Goal: Contribute content: Contribute content

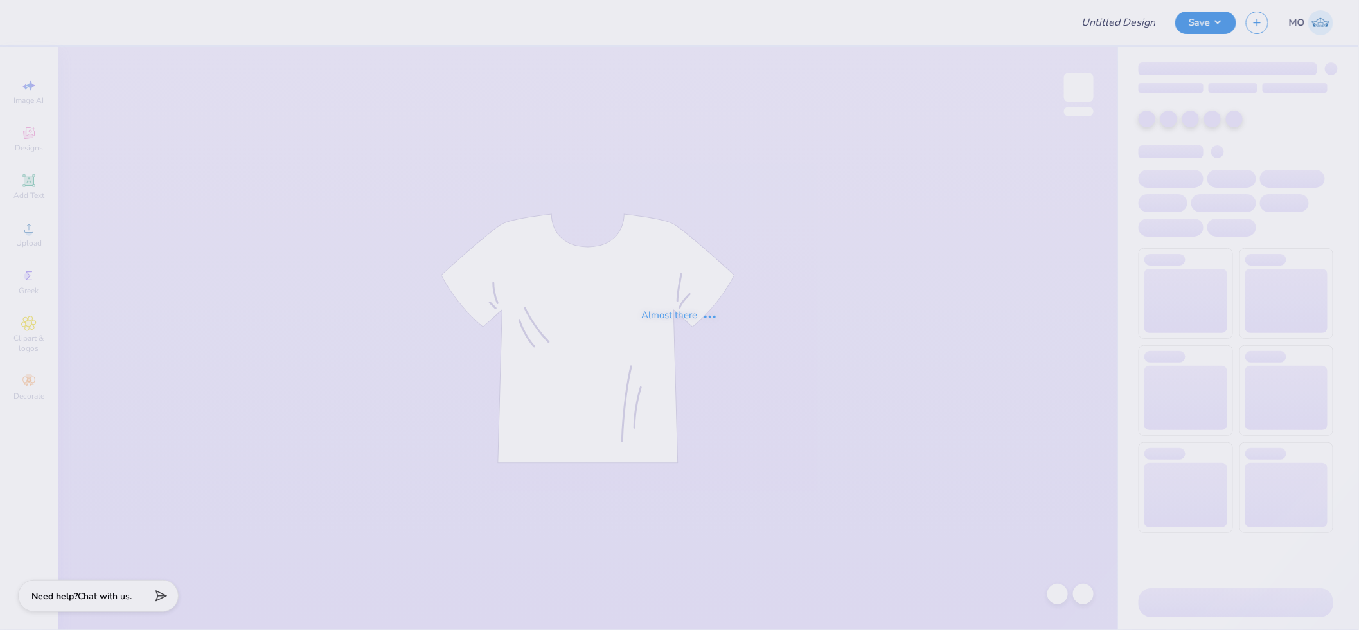
type input "Boise State University : Aleka Blair"
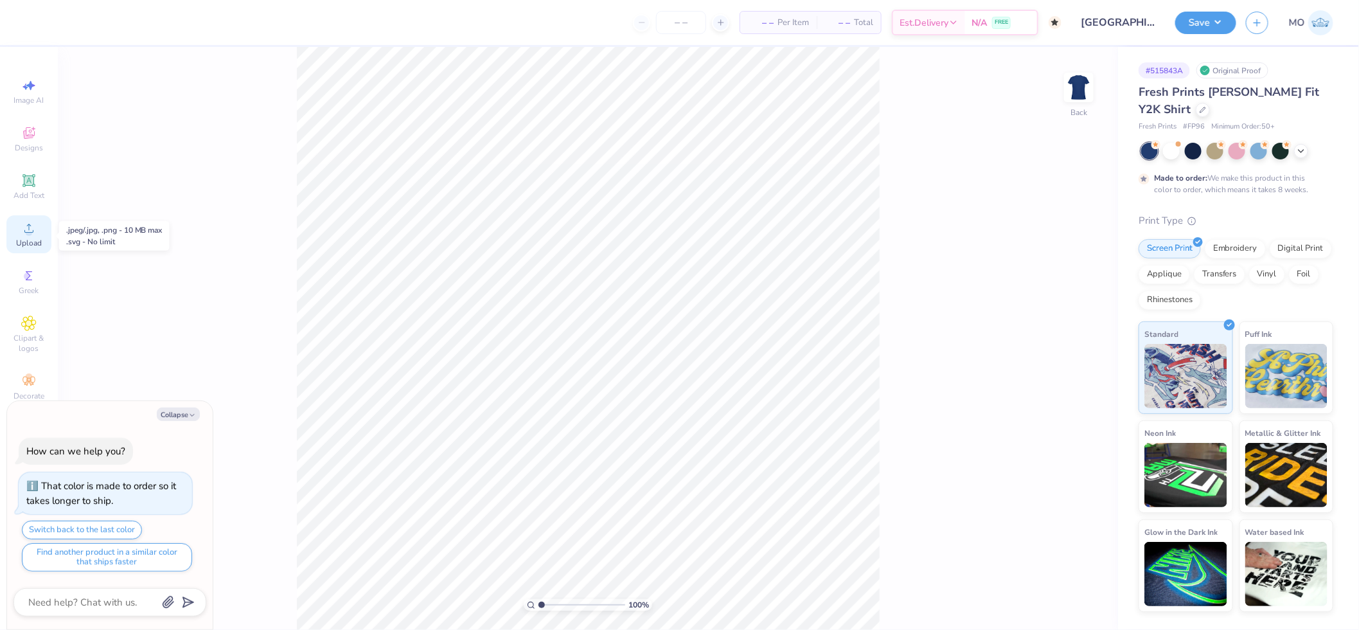
click at [30, 232] on circle at bounding box center [28, 232] width 7 height 7
type textarea "x"
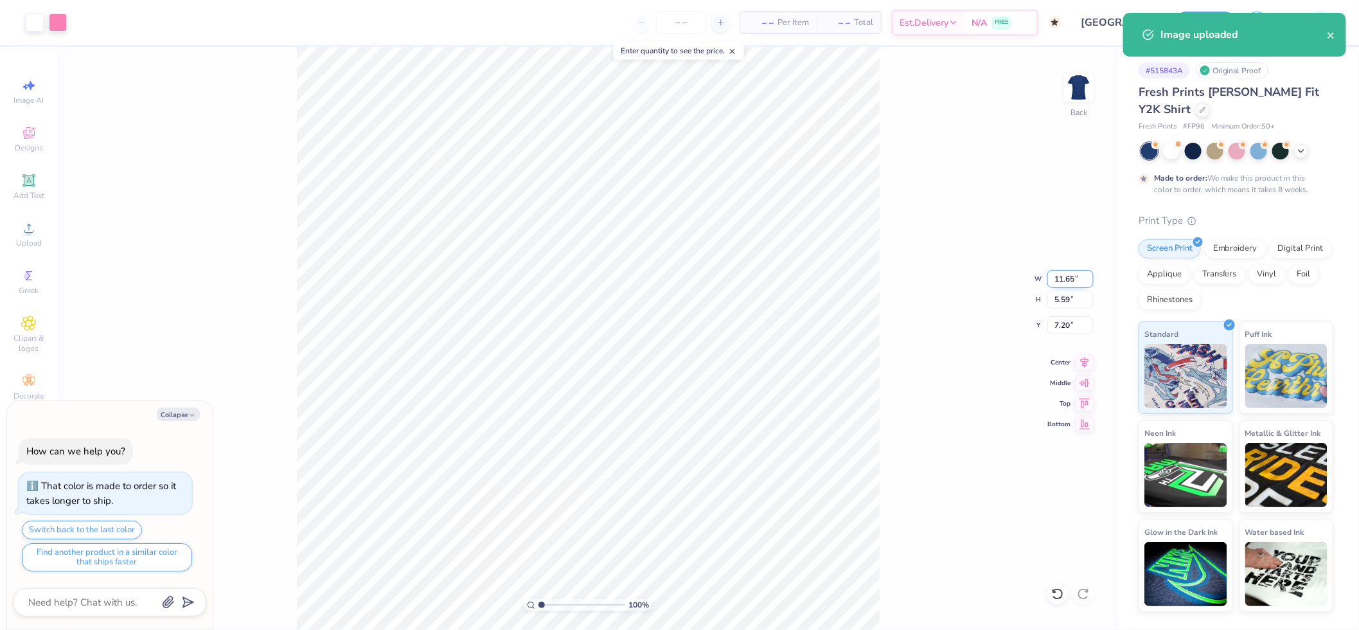
click at [1074, 274] on input "11.65" at bounding box center [1070, 279] width 46 height 18
type input "8"
type textarea "x"
type input "8.00"
type input "3.84"
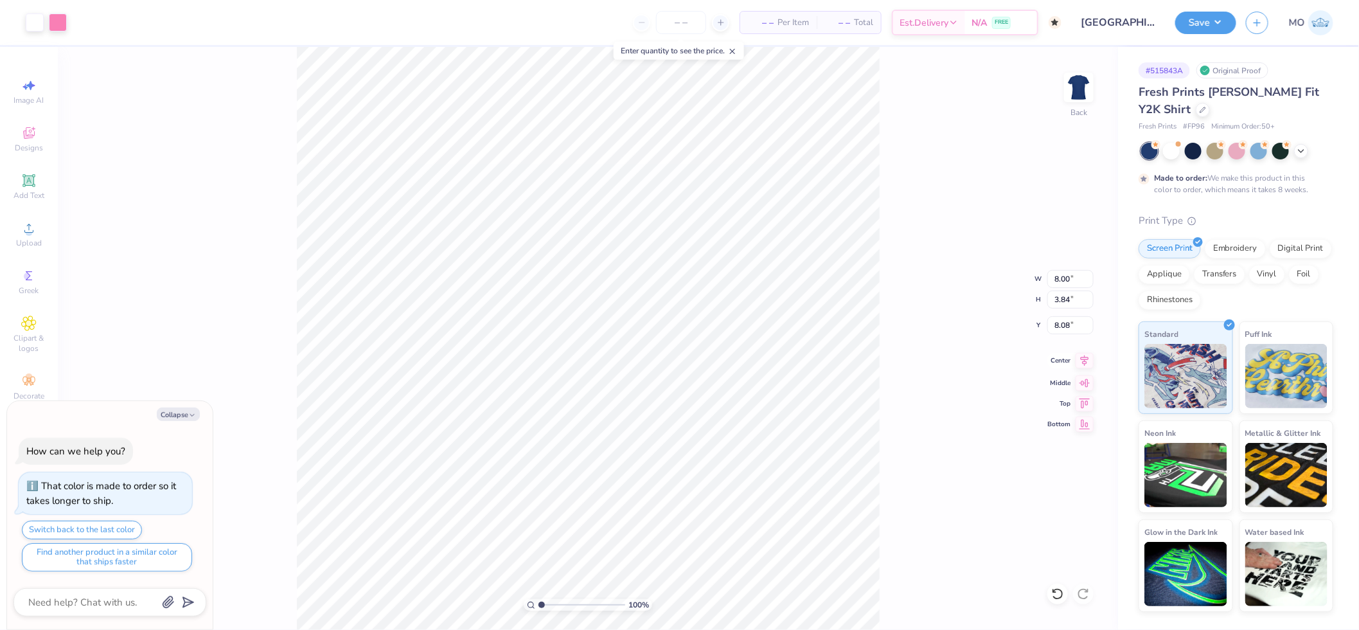
click at [1088, 357] on icon at bounding box center [1085, 360] width 18 height 15
click at [1069, 331] on input "8.08" at bounding box center [1070, 325] width 46 height 18
type input "3"
type textarea "x"
type input "3.00"
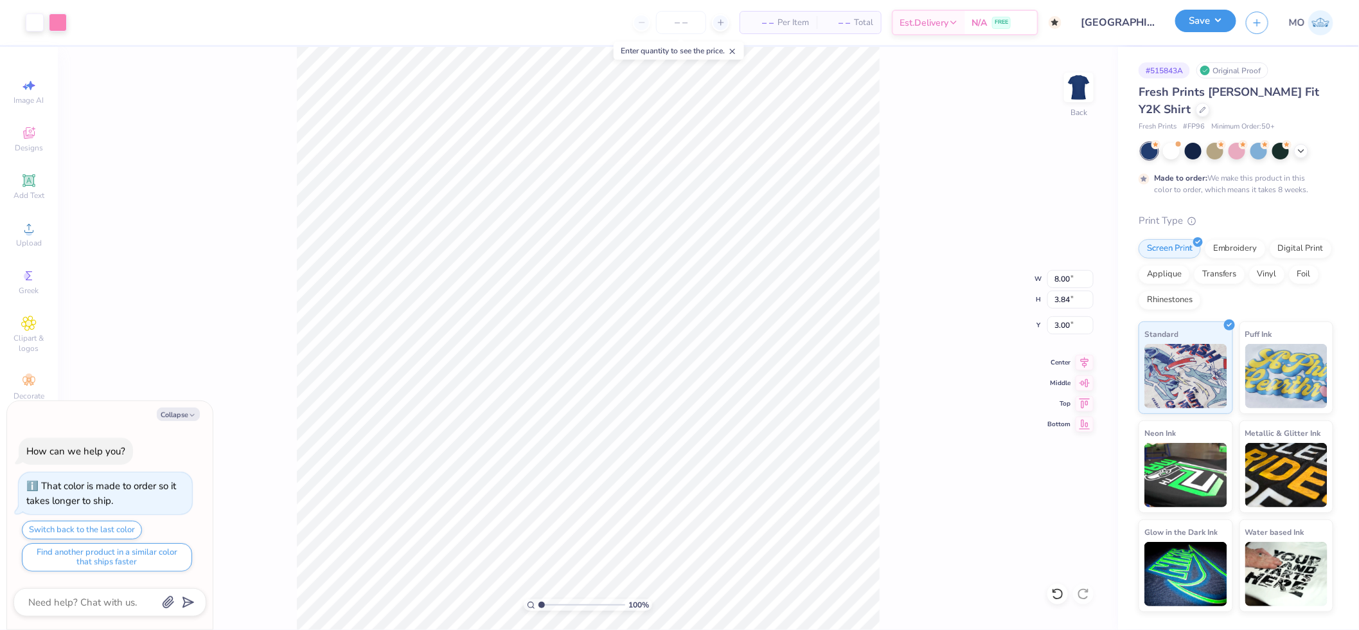
click at [1200, 17] on button "Save" at bounding box center [1205, 21] width 61 height 22
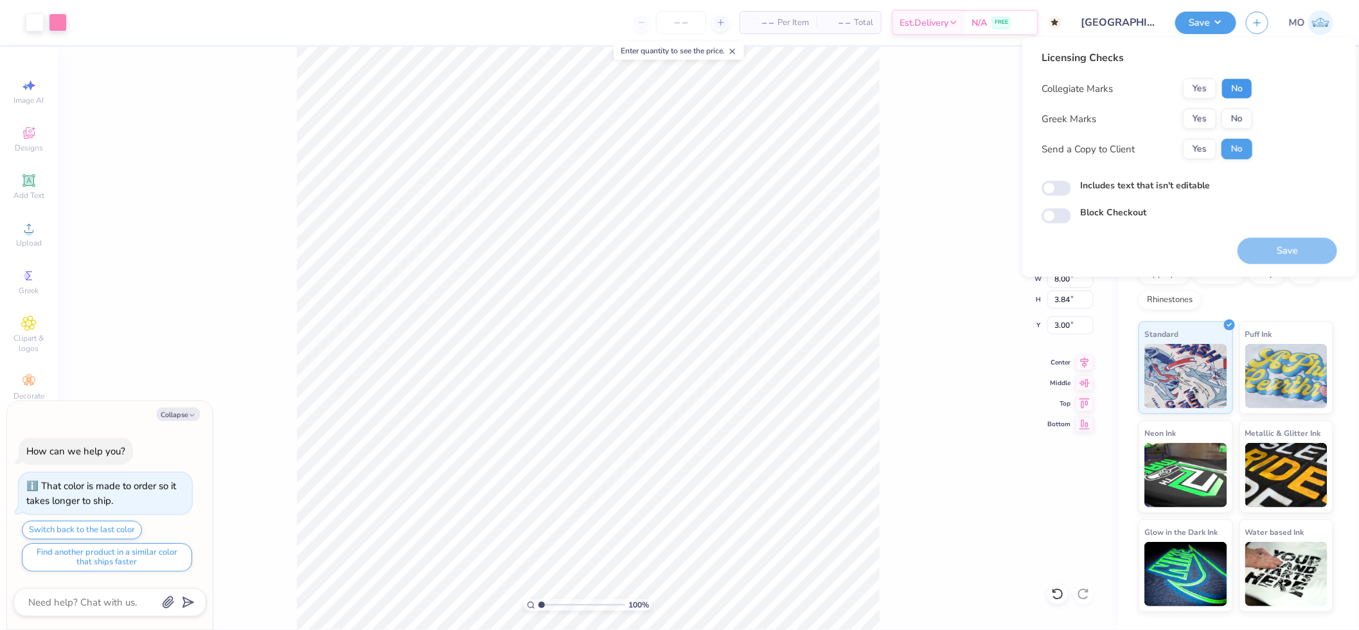
click at [1238, 85] on button "No" at bounding box center [1236, 88] width 31 height 21
click at [1205, 124] on button "Yes" at bounding box center [1199, 119] width 33 height 21
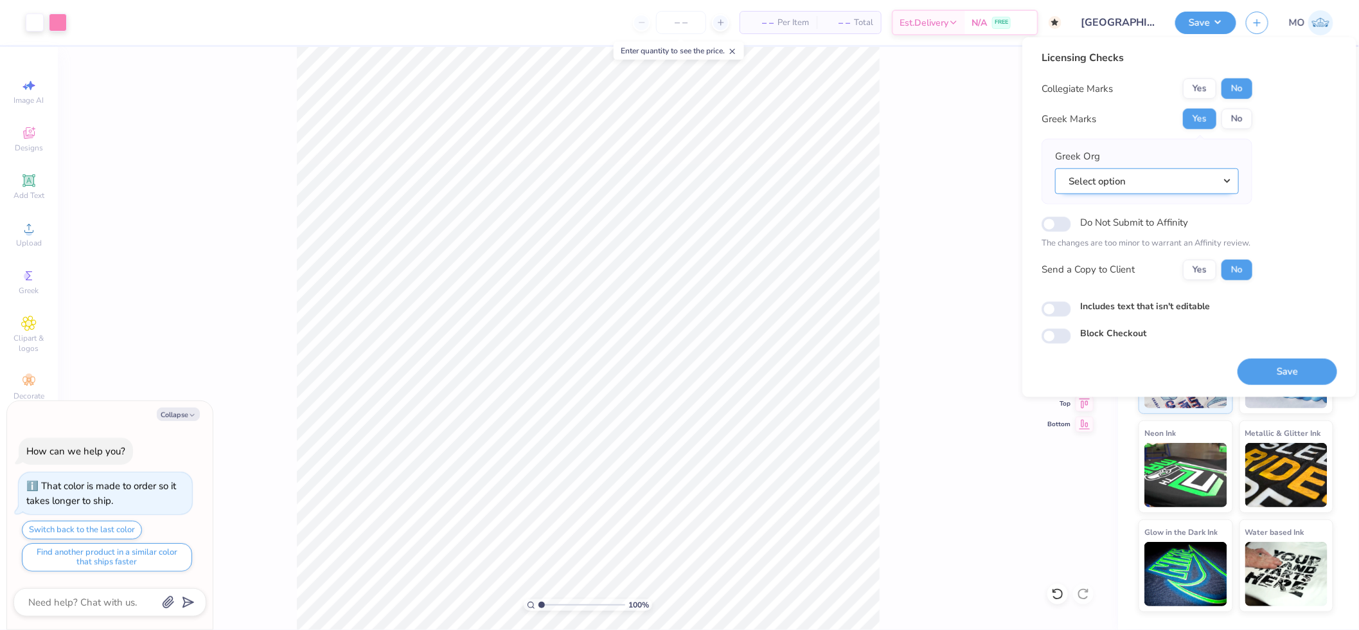
click at [1119, 182] on button "Select option" at bounding box center [1147, 181] width 184 height 26
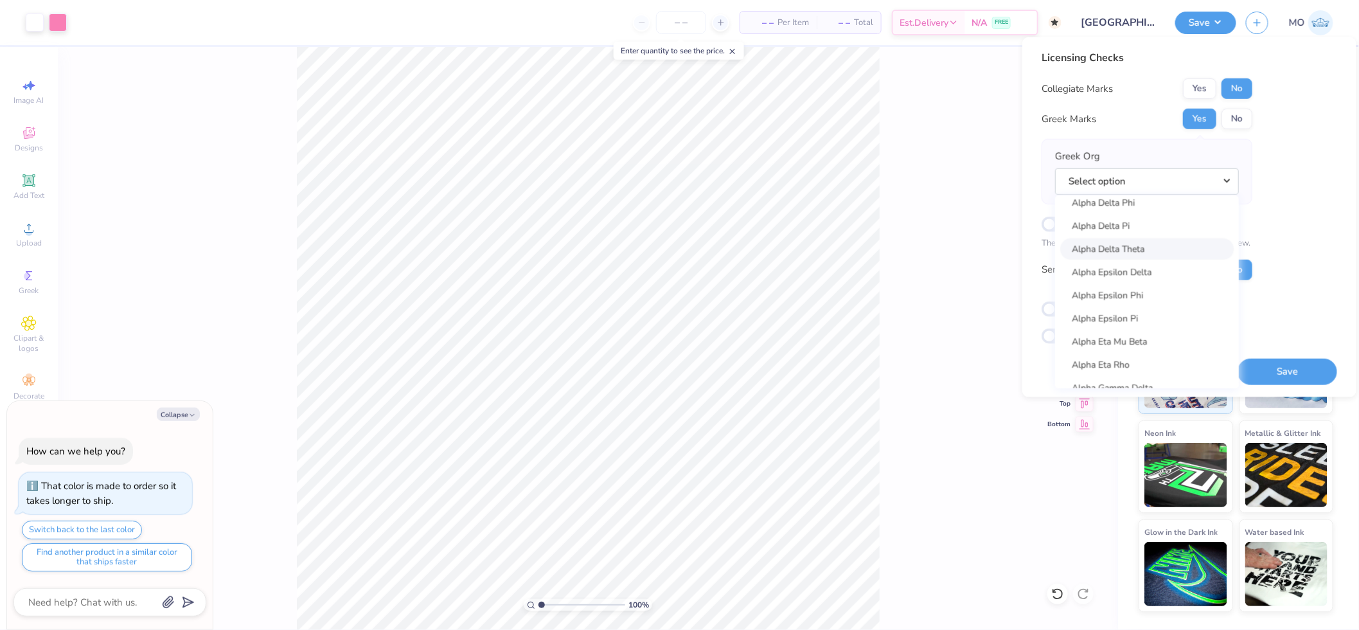
scroll to position [428, 0]
click at [1169, 272] on link "Alpha Gamma Delta" at bounding box center [1146, 268] width 173 height 21
type textarea "x"
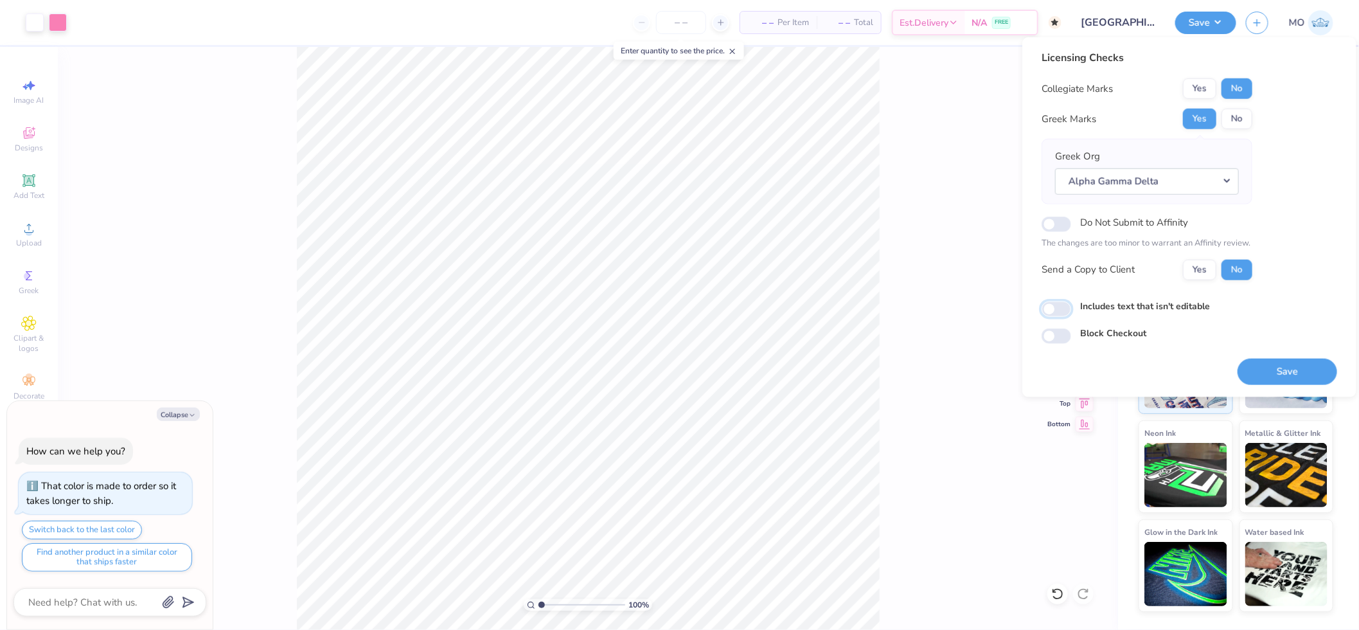
click at [1059, 315] on input "Includes text that isn't editable" at bounding box center [1057, 308] width 30 height 15
checkbox input "true"
click at [1266, 371] on button "Save" at bounding box center [1288, 371] width 100 height 26
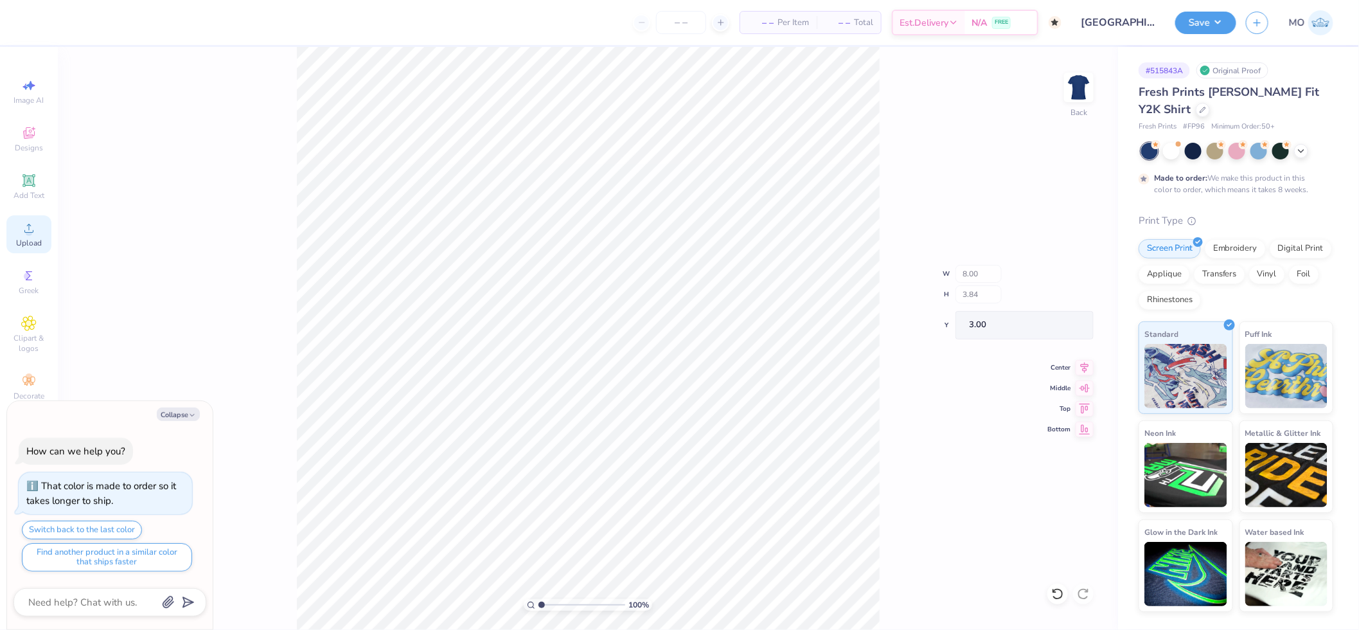
click at [33, 242] on span "Upload" at bounding box center [29, 243] width 26 height 10
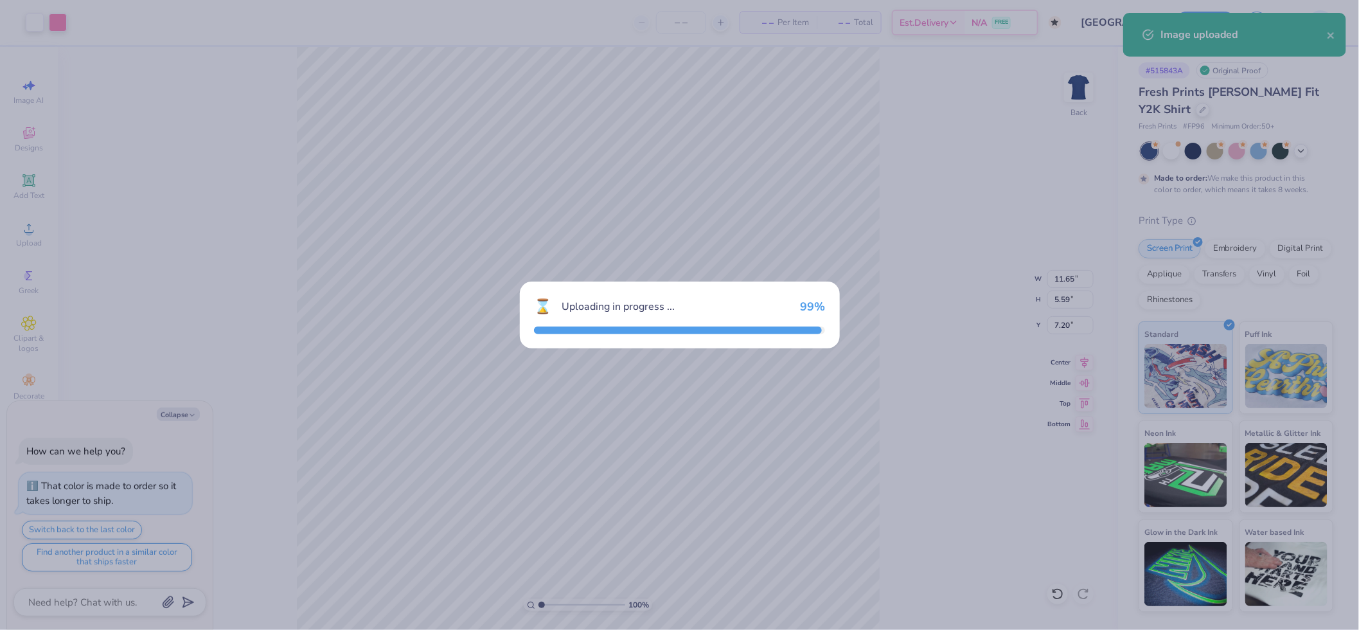
type textarea "x"
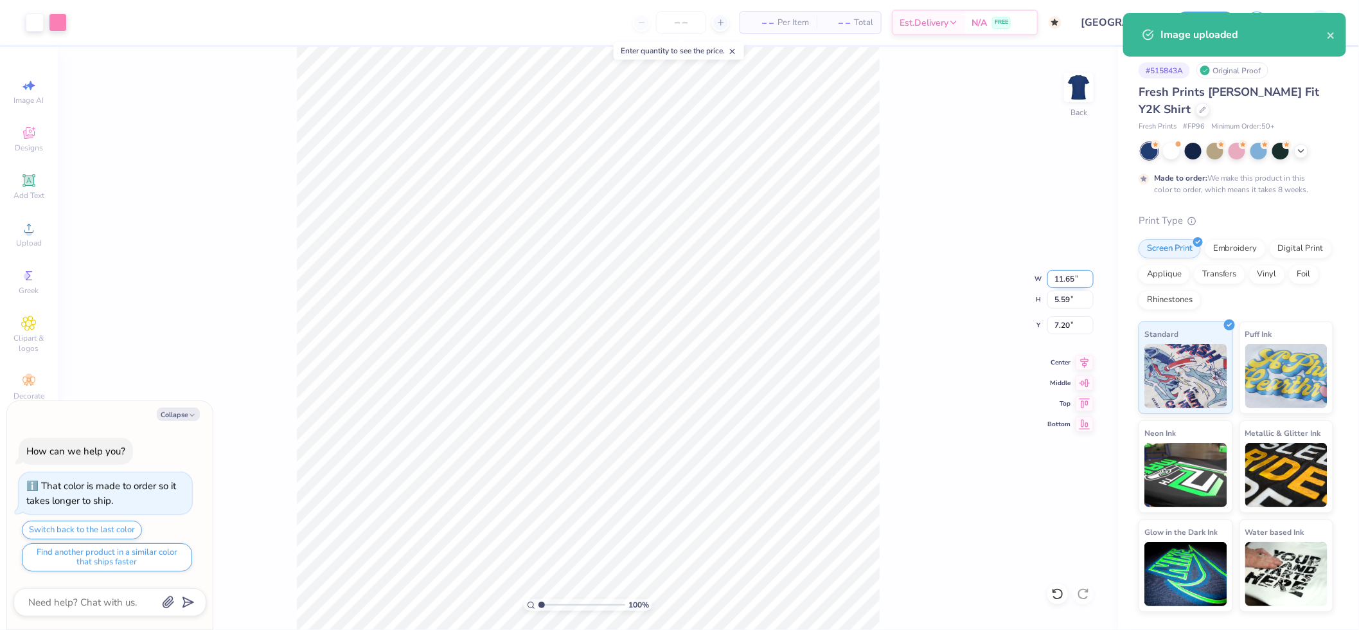
click at [1071, 274] on input "11.65" at bounding box center [1070, 279] width 46 height 18
type input "8"
type textarea "x"
type input "8.00"
type input "3.84"
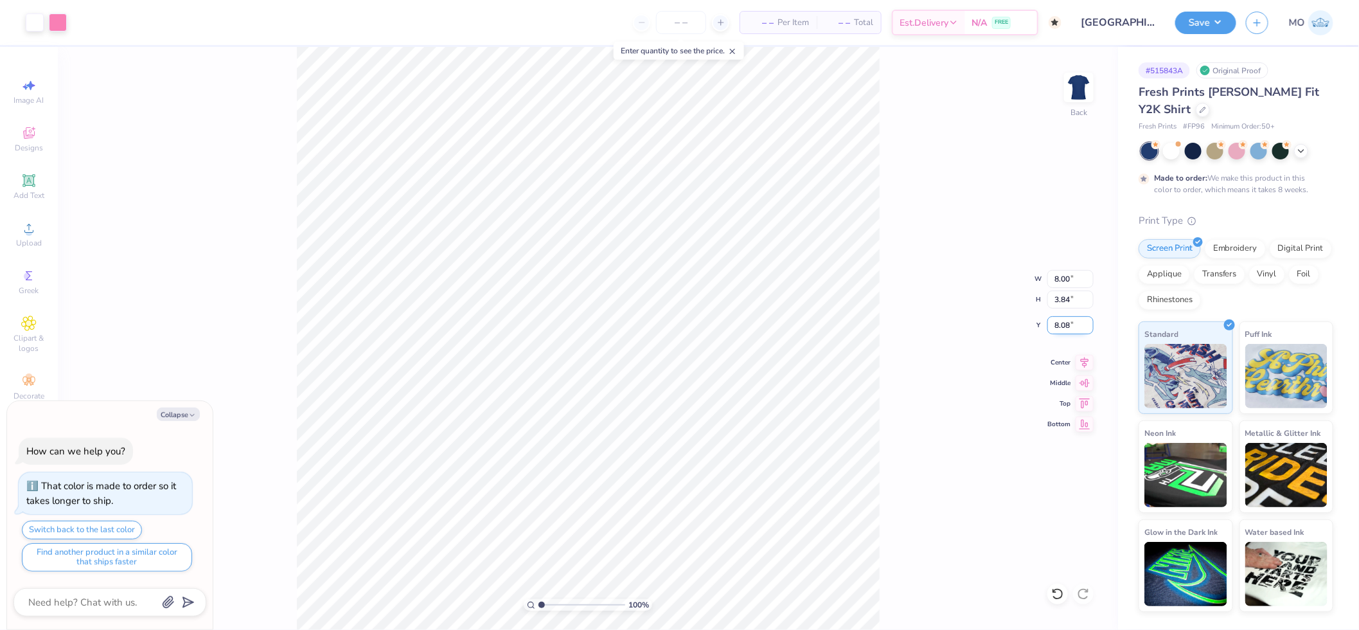
click at [1071, 324] on input "8.08" at bounding box center [1070, 325] width 46 height 18
type input "3"
type textarea "x"
type input "3.00"
click at [1204, 26] on button "Save" at bounding box center [1205, 21] width 61 height 22
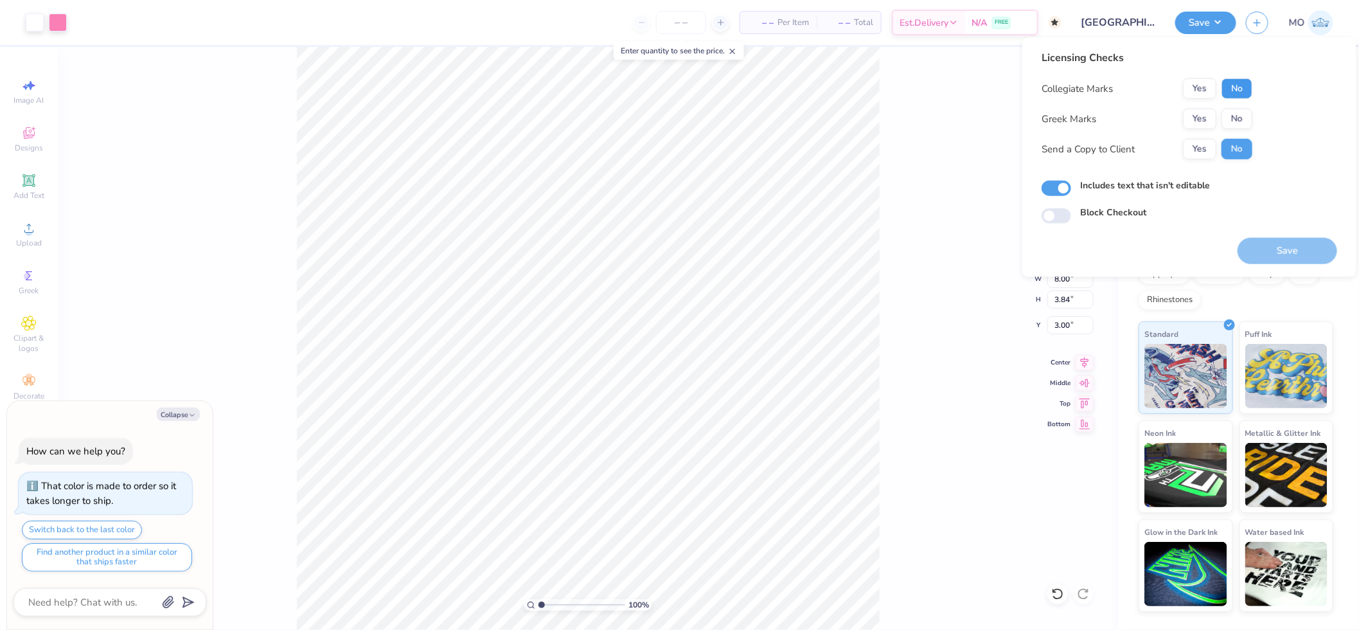
click at [1240, 88] on button "No" at bounding box center [1236, 88] width 31 height 21
click at [1210, 116] on button "Yes" at bounding box center [1199, 119] width 33 height 21
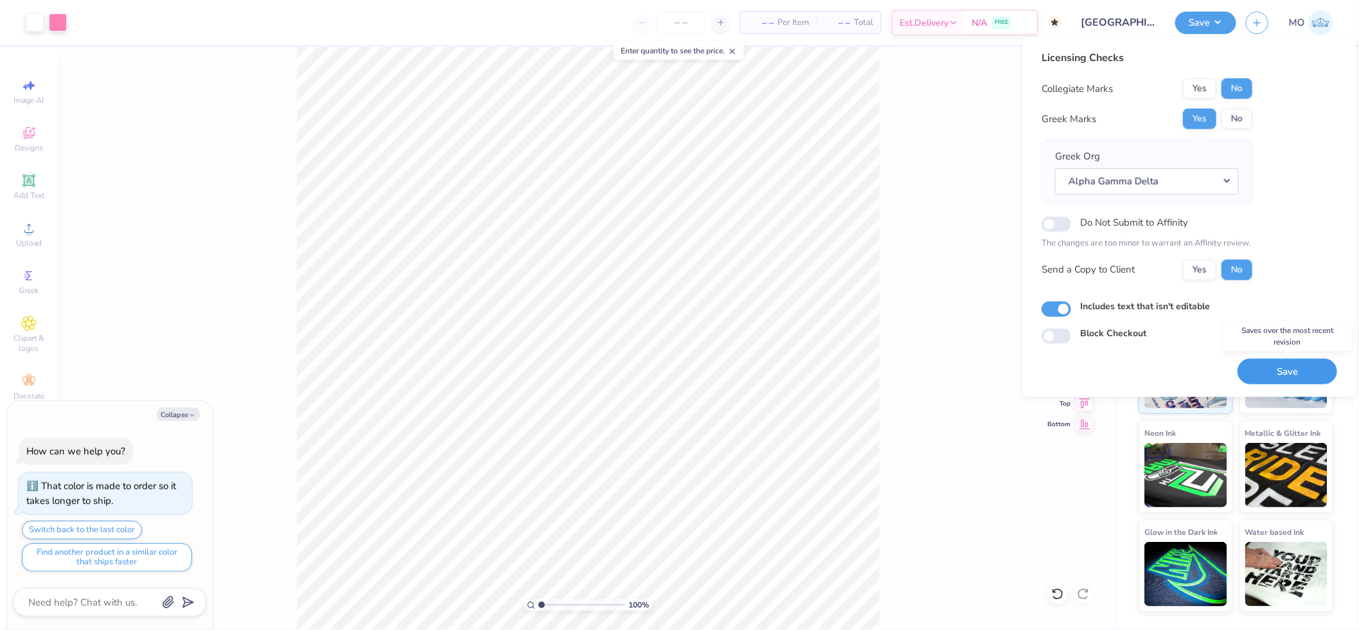
click at [1284, 368] on button "Save" at bounding box center [1288, 371] width 100 height 26
type textarea "x"
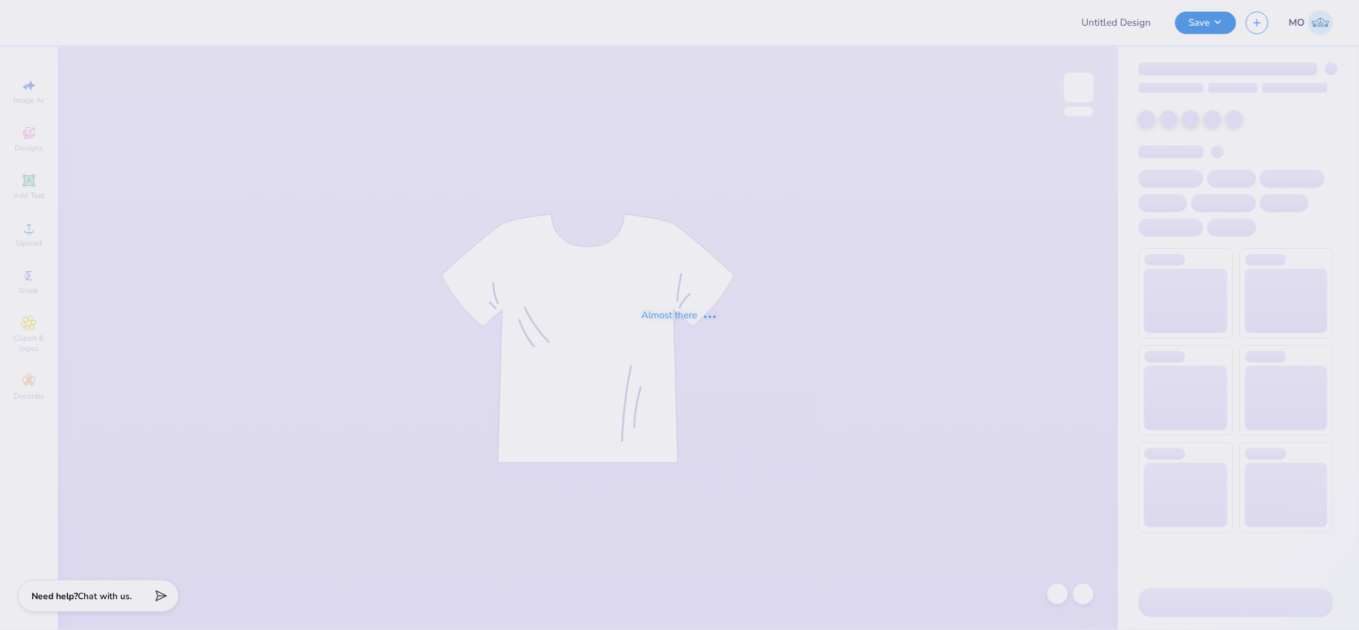
type input "UMN Nursing Draft!"
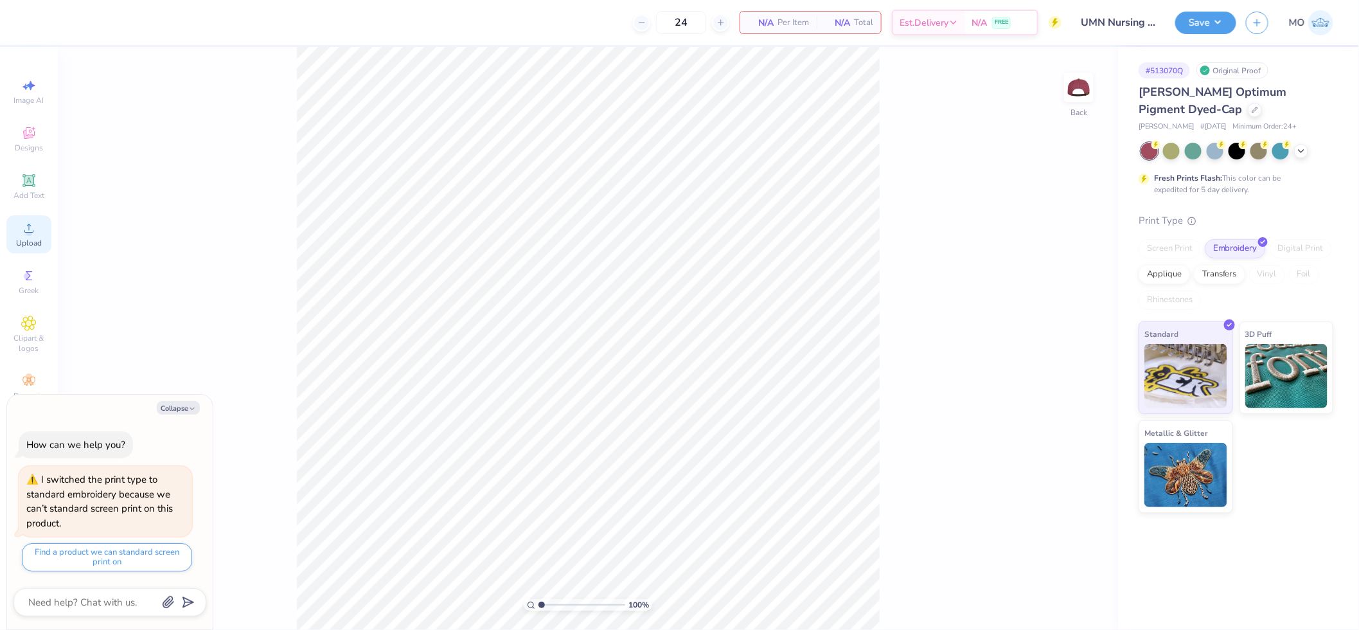
click at [24, 234] on icon at bounding box center [28, 227] width 15 height 15
type textarea "x"
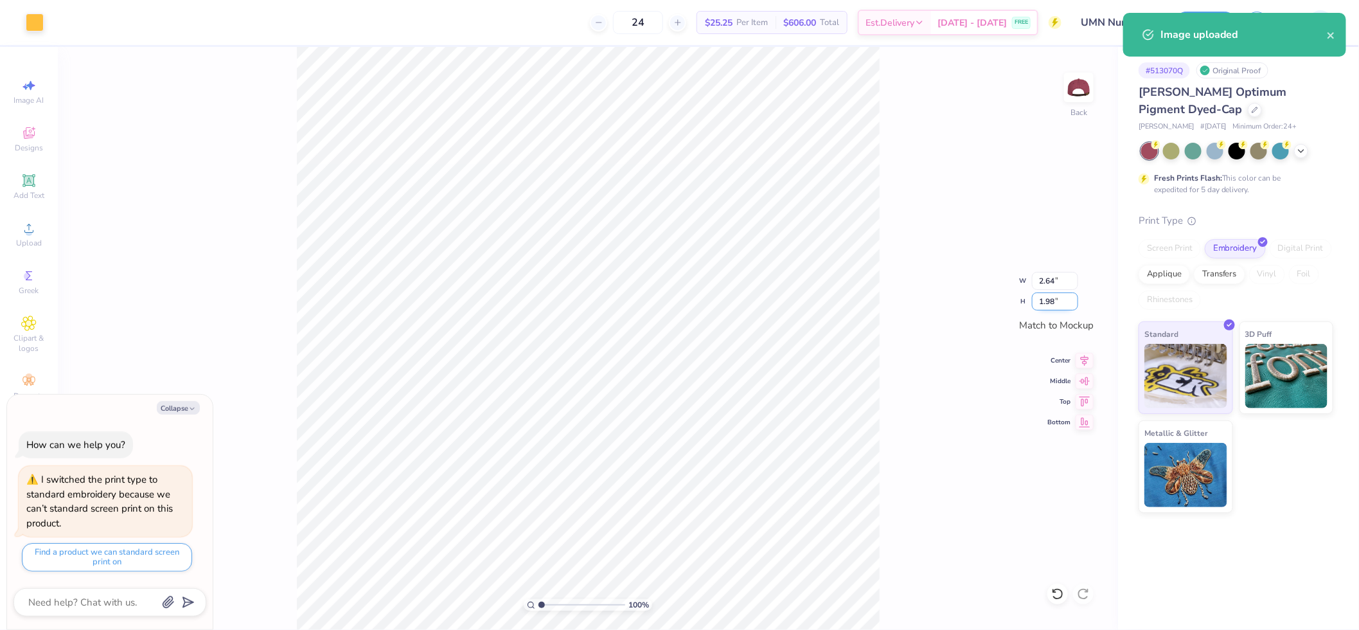
click at [1058, 299] on input "1.98" at bounding box center [1055, 301] width 46 height 18
type input "2"
type textarea "x"
type input "2.66"
type input "2.00"
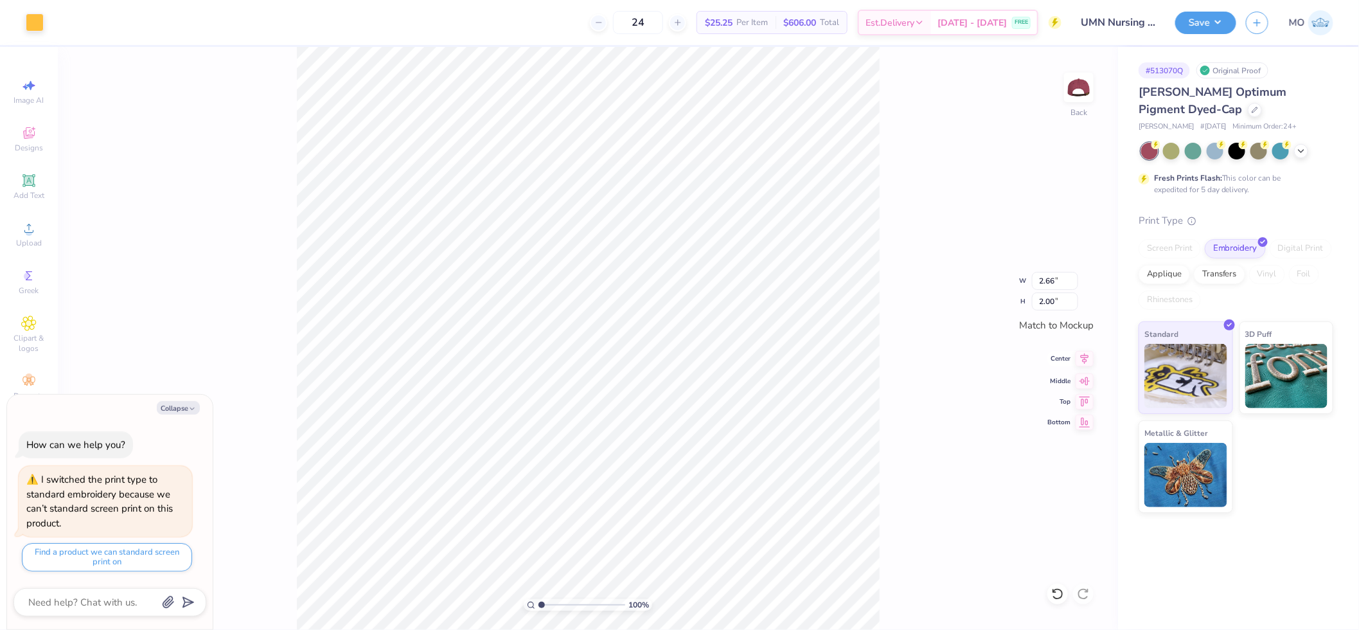
click at [1088, 360] on icon at bounding box center [1085, 358] width 18 height 15
click at [28, 247] on span "Upload" at bounding box center [29, 243] width 26 height 10
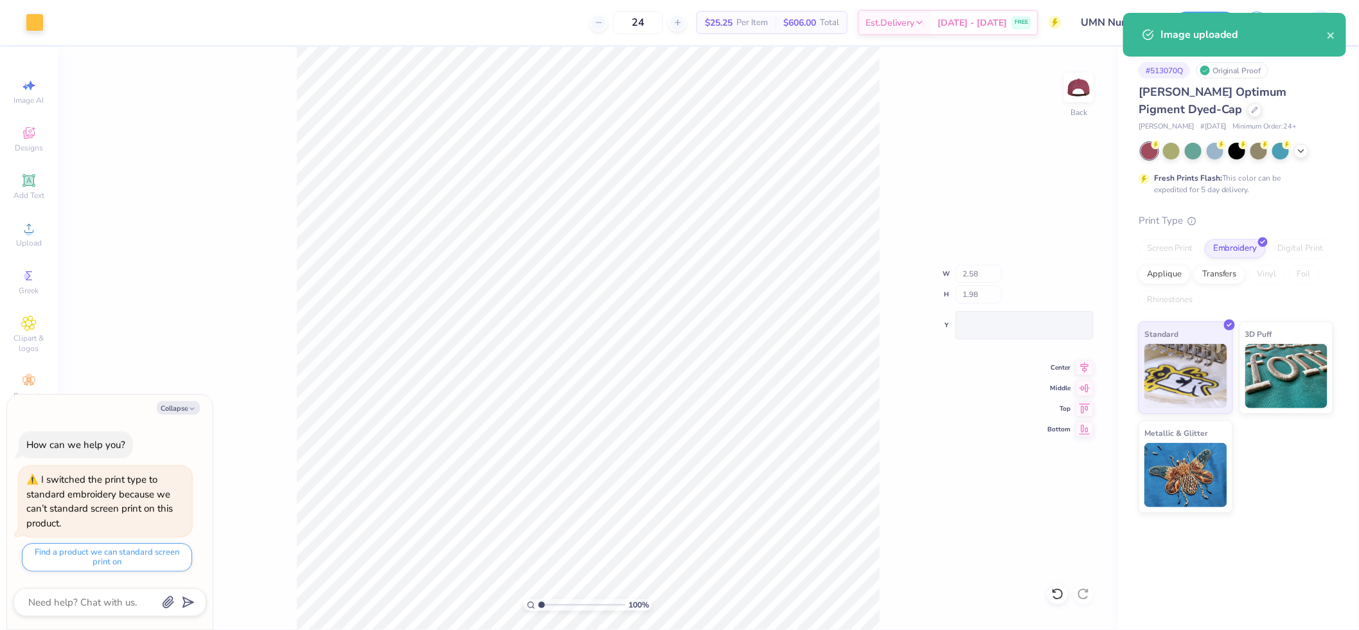
type textarea "x"
click at [1063, 300] on input "1.98" at bounding box center [1055, 301] width 46 height 18
type input "2"
type textarea "x"
type input "2.60"
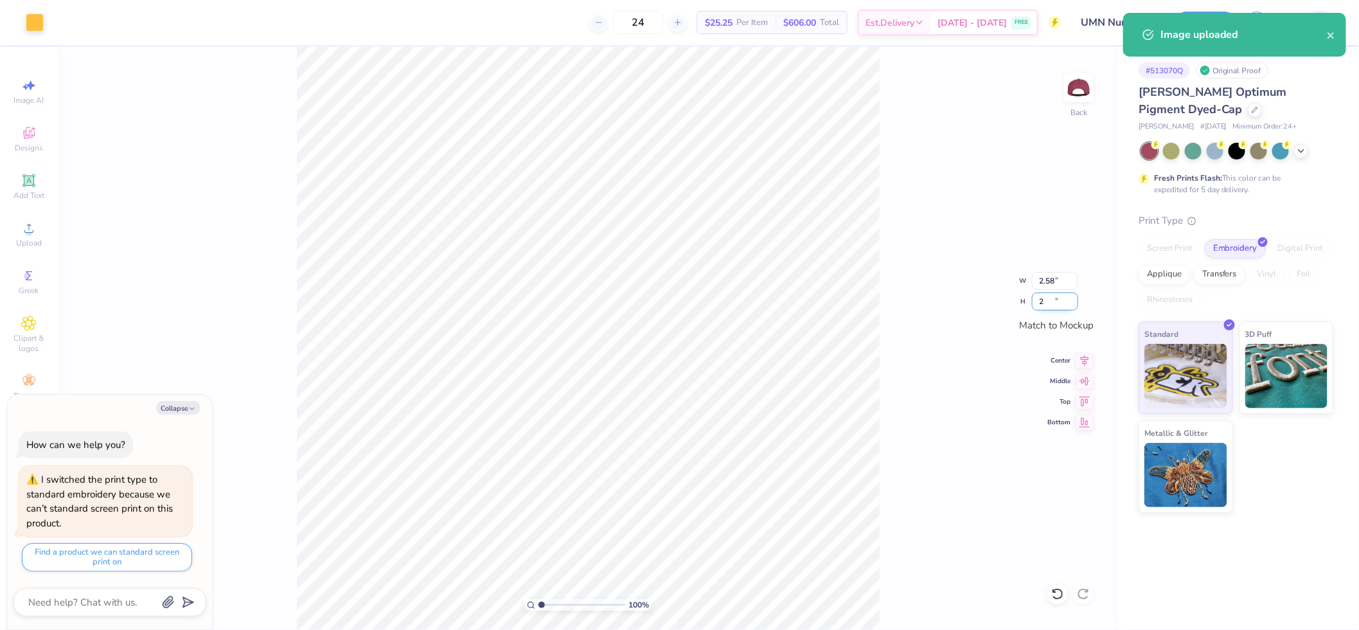
type input "2.00"
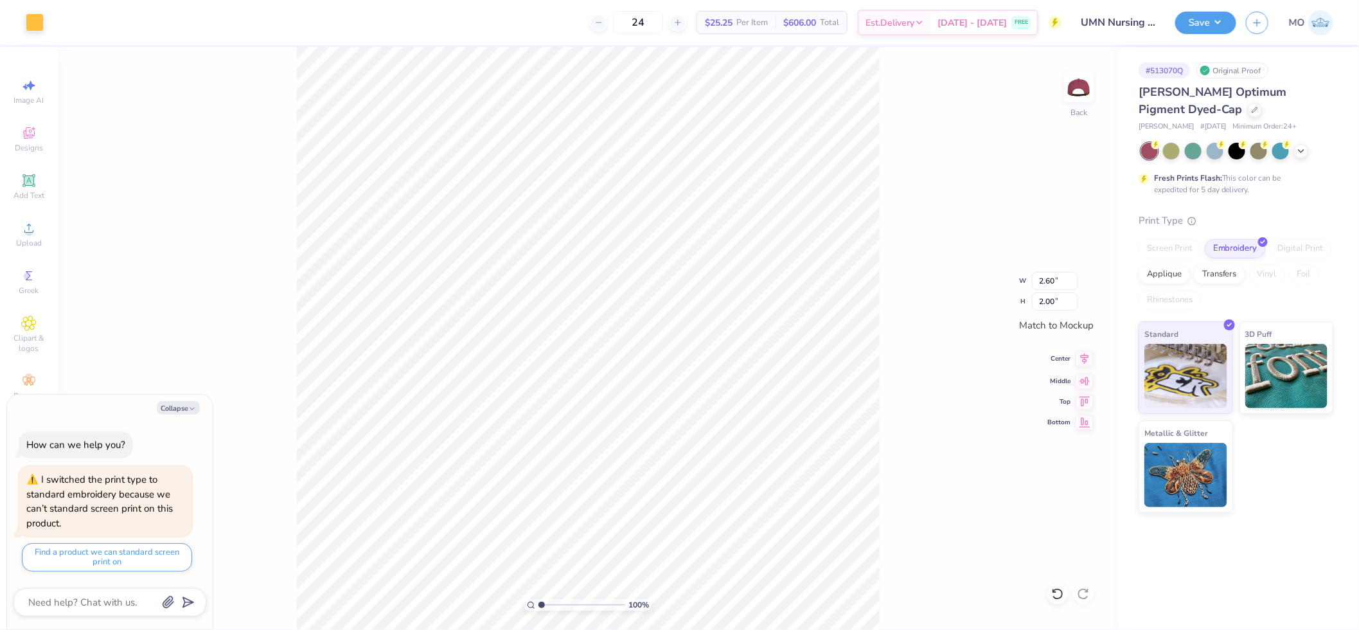
click at [1088, 358] on icon at bounding box center [1085, 358] width 18 height 15
click at [1087, 379] on icon at bounding box center [1085, 378] width 18 height 15
click at [1202, 29] on button "Save" at bounding box center [1205, 21] width 61 height 22
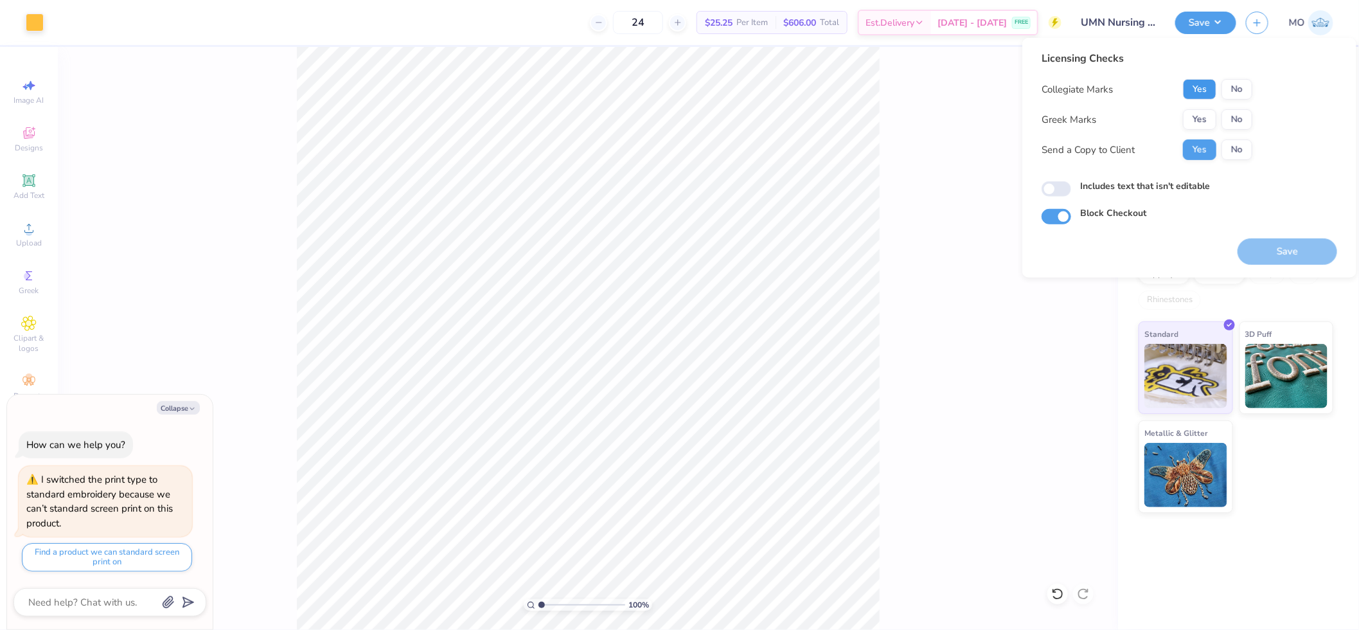
click at [1204, 91] on button "Yes" at bounding box center [1199, 89] width 33 height 21
click at [1235, 127] on button "No" at bounding box center [1236, 119] width 31 height 21
type textarea "x"
click at [1059, 184] on input "Includes text that isn't editable" at bounding box center [1057, 188] width 30 height 15
checkbox input "true"
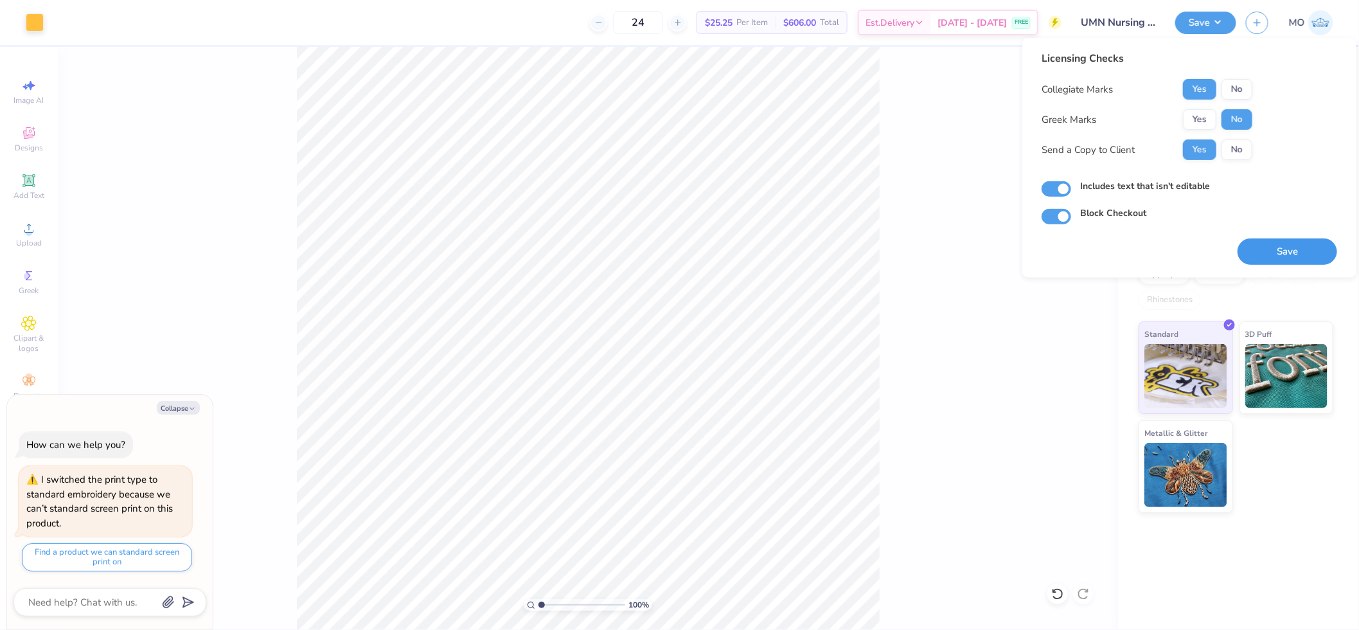
click at [1315, 254] on button "Save" at bounding box center [1288, 251] width 100 height 26
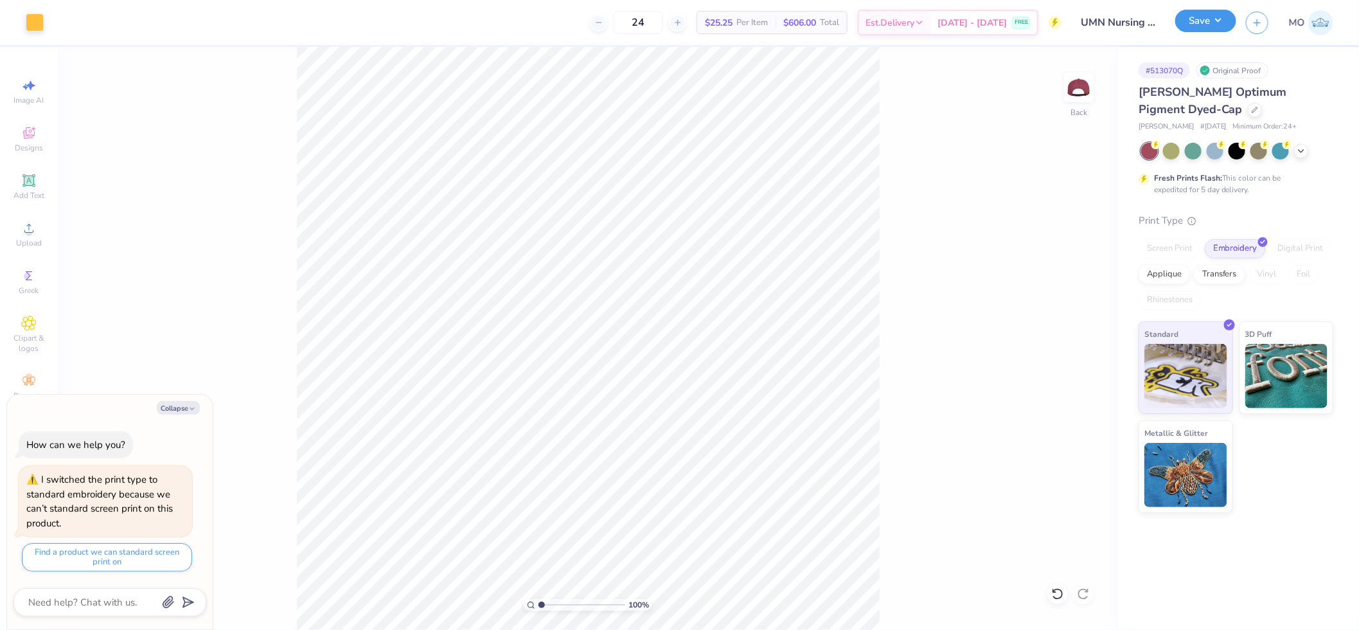
click at [1211, 23] on button "Save" at bounding box center [1205, 21] width 61 height 22
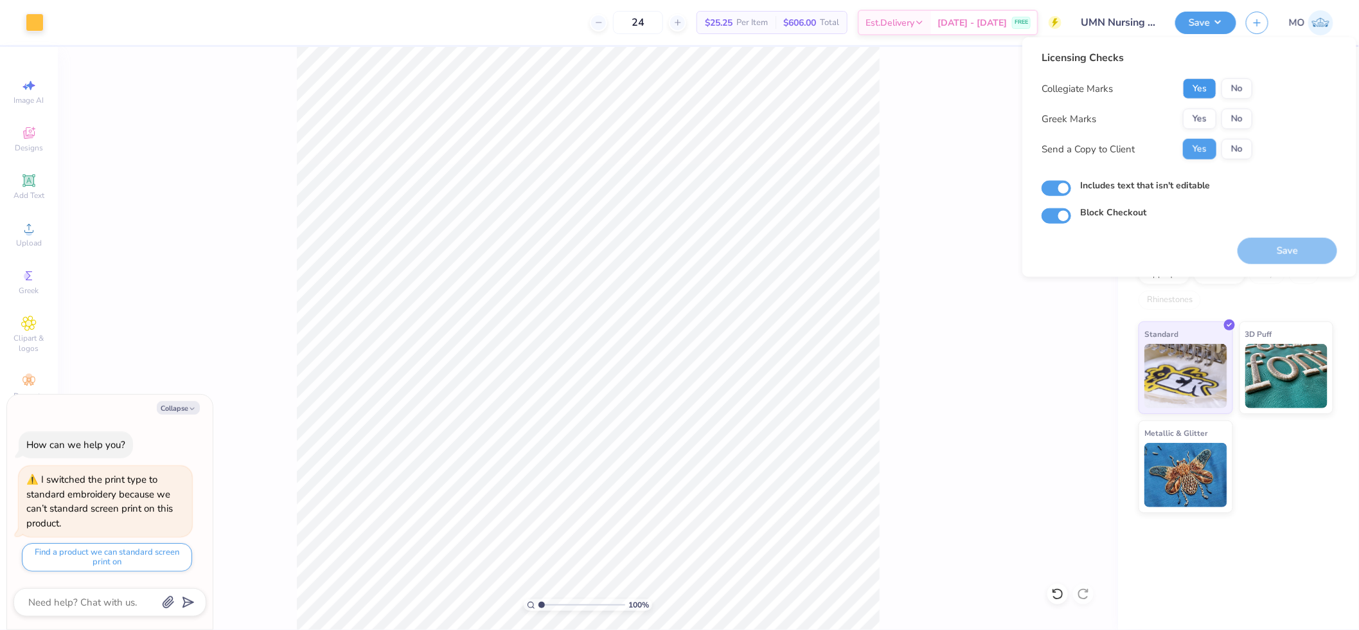
click at [1198, 91] on button "Yes" at bounding box center [1199, 88] width 33 height 21
click at [1234, 125] on button "No" at bounding box center [1236, 119] width 31 height 21
type textarea "x"
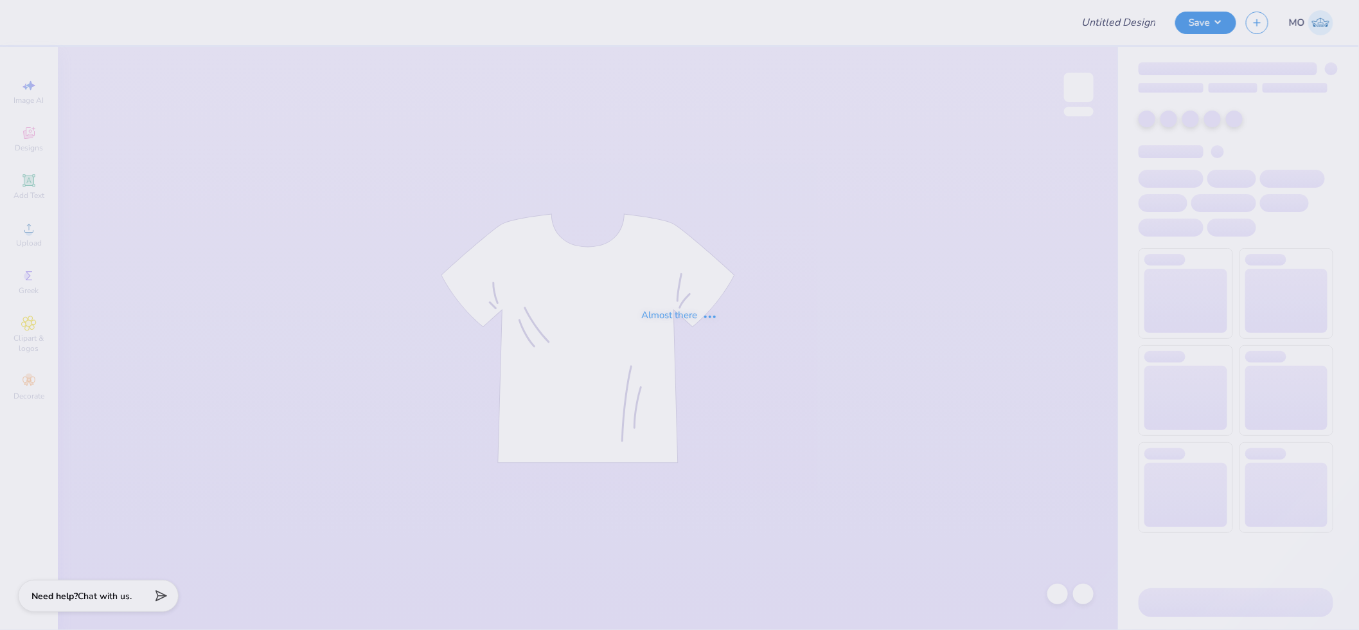
type input "UMN Nursing Draft!"
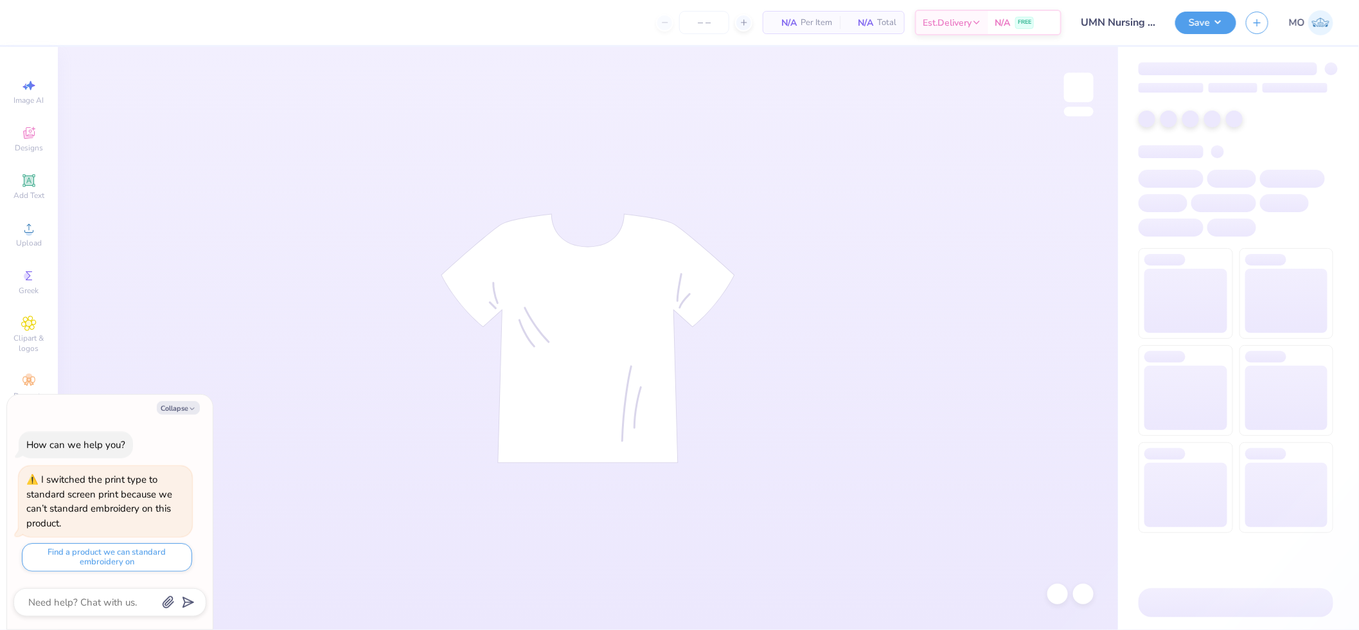
type textarea "x"
type input "24"
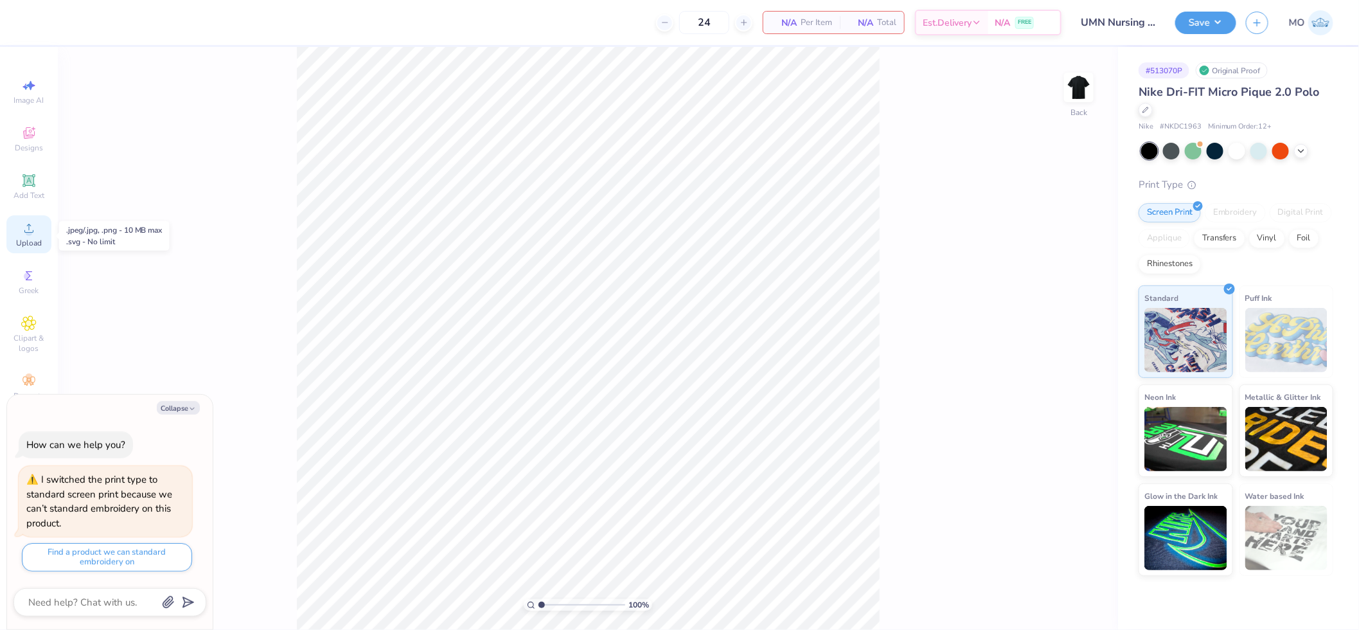
click at [37, 229] on div "Upload" at bounding box center [28, 234] width 45 height 38
type textarea "x"
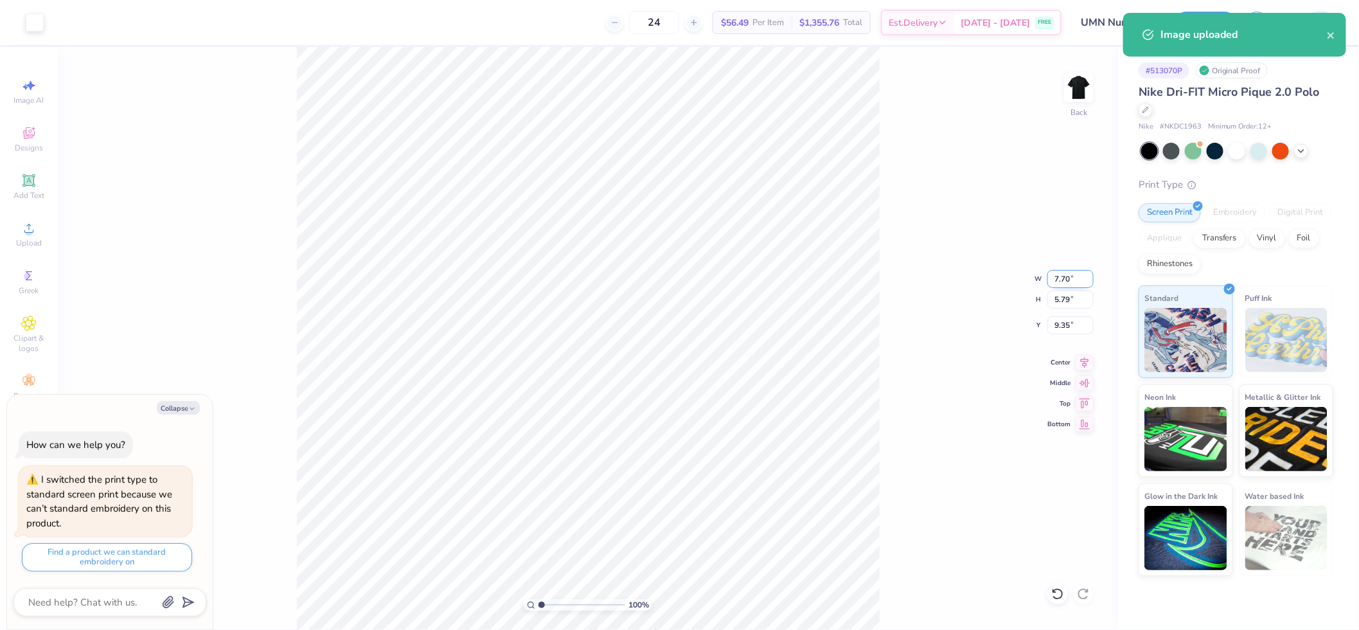
click at [1061, 278] on input "7.70" at bounding box center [1070, 279] width 46 height 18
type input "3.5"
type textarea "x"
type input "3.50"
type input "2.63"
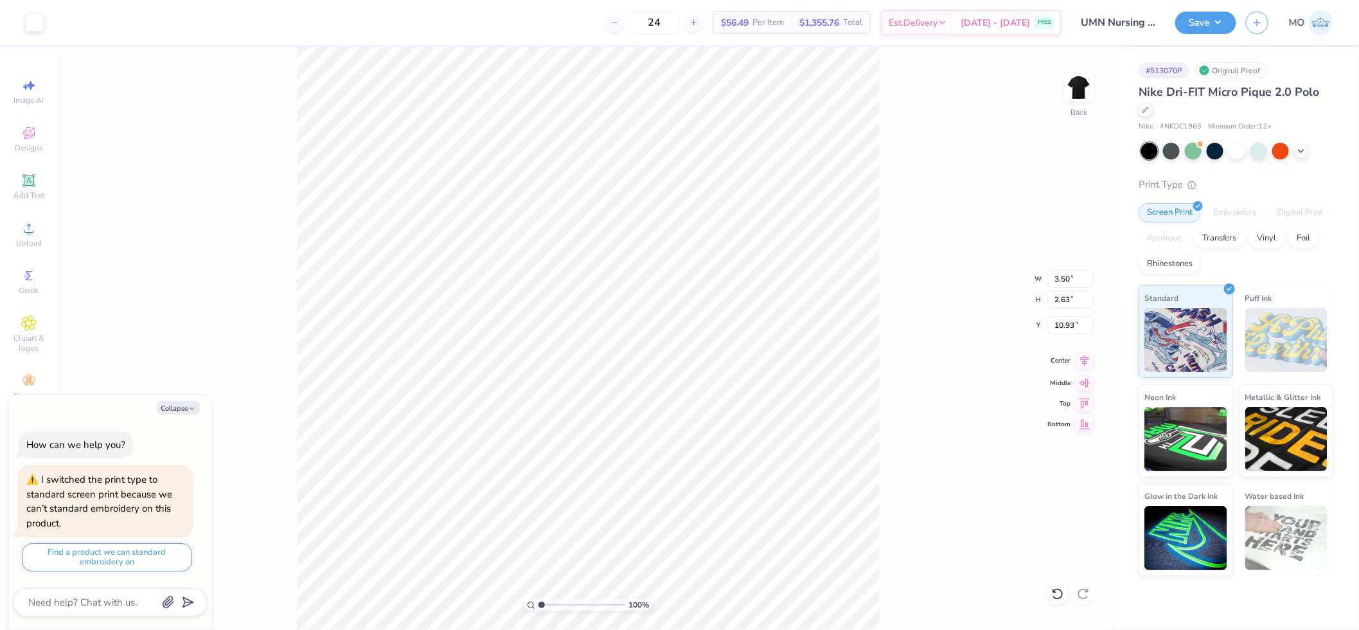
click at [1083, 356] on icon at bounding box center [1085, 360] width 18 height 15
click at [1070, 303] on input "2.63" at bounding box center [1070, 299] width 46 height 18
click at [1075, 325] on input "10.93" at bounding box center [1070, 325] width 46 height 18
type input "3"
type textarea "x"
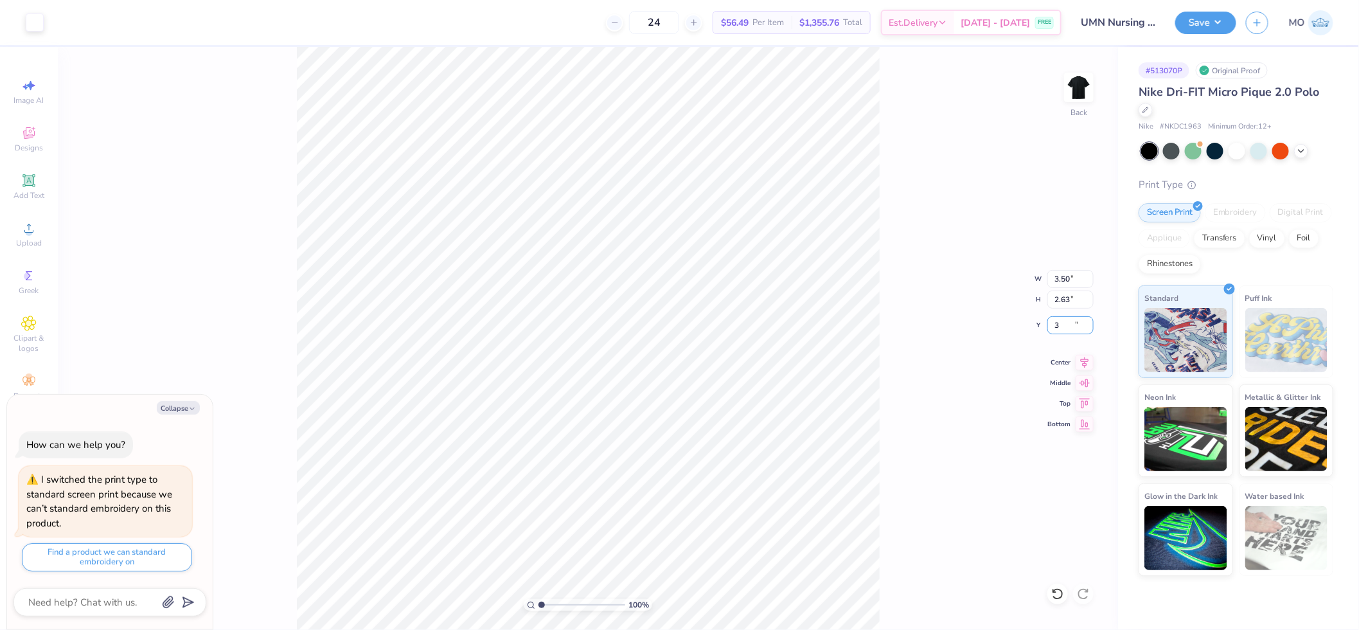
type input "3.00"
click at [26, 234] on circle at bounding box center [28, 232] width 7 height 7
type textarea "x"
click at [1069, 279] on input "7.70" at bounding box center [1070, 279] width 46 height 18
type input "3.5"
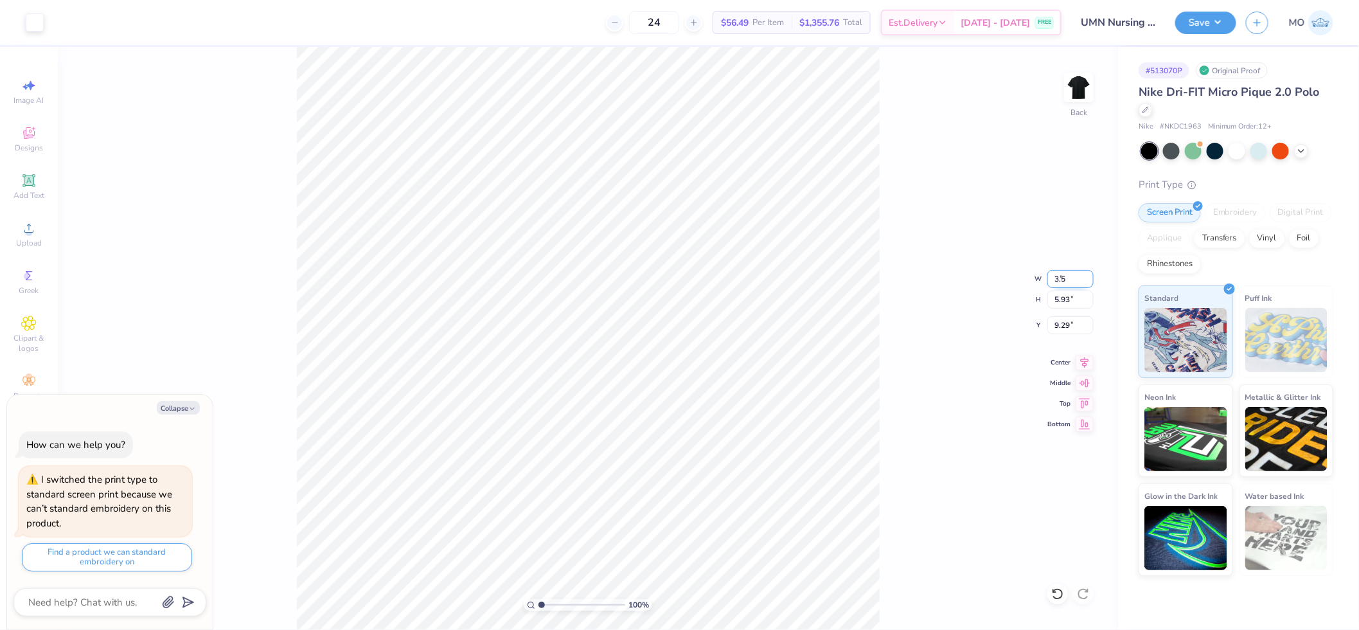
type textarea "x"
type input "3.50"
type input "2.69"
click at [1070, 324] on input "10.90" at bounding box center [1070, 325] width 46 height 18
type input "3"
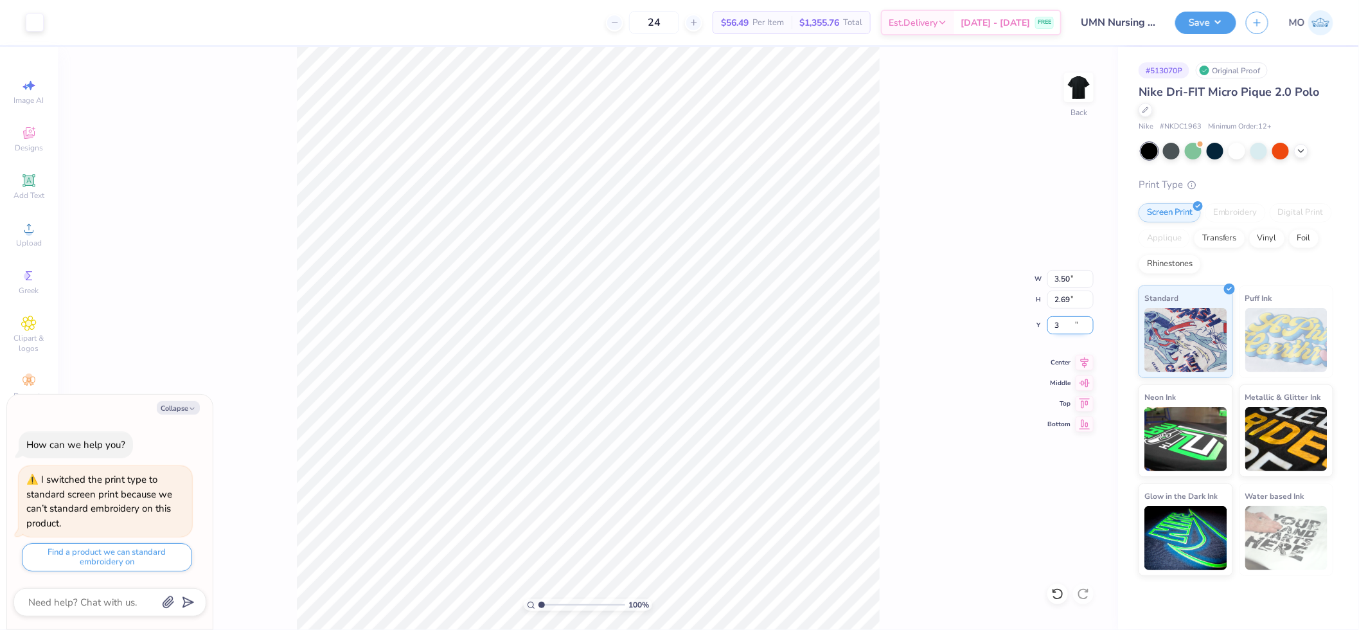
type textarea "x"
type input "3.00"
click at [1087, 362] on icon at bounding box center [1085, 360] width 8 height 11
click at [986, 324] on div "100 % Back W 3.50 3.50 " H 2.69 2.69 " Y 3.00 3.00 " Center Middle Top Bottom" at bounding box center [588, 338] width 1060 height 583
click at [880, 155] on div "100 % Back W 3.50 3.50 " H 2.69 2.69 " Y 3.00 3.00 " Center Middle Top Bottom" at bounding box center [588, 338] width 1060 height 583
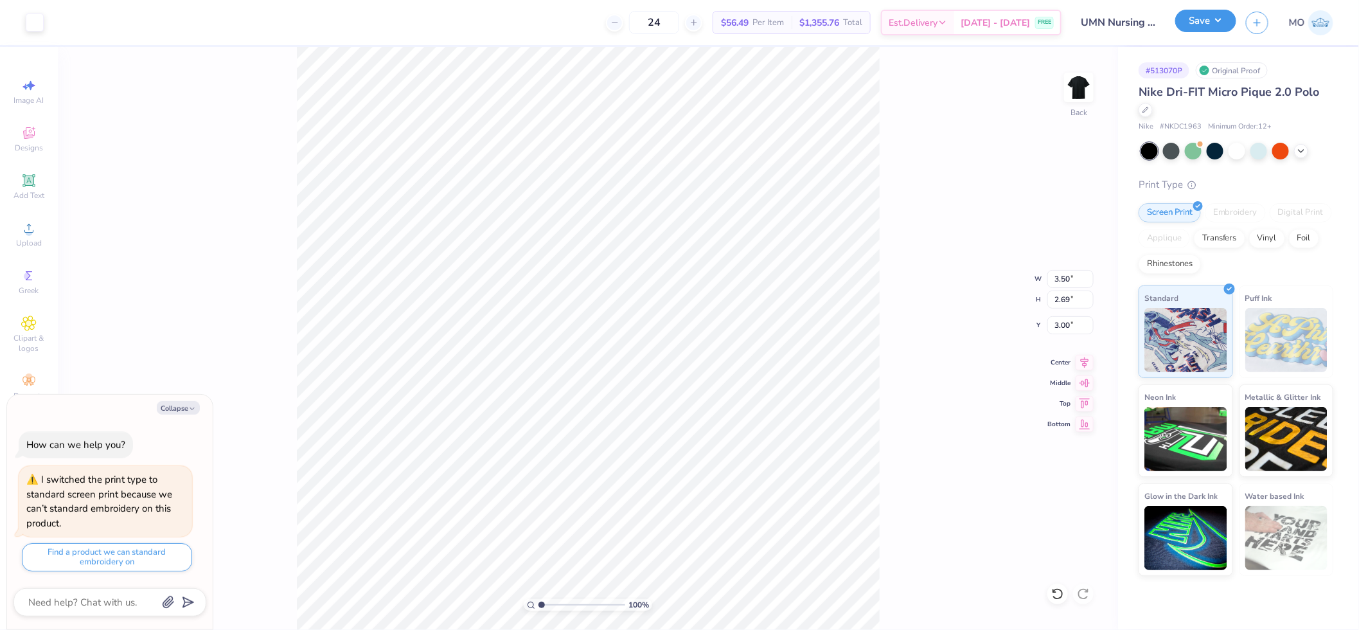
click at [1209, 29] on button "Save" at bounding box center [1205, 21] width 61 height 22
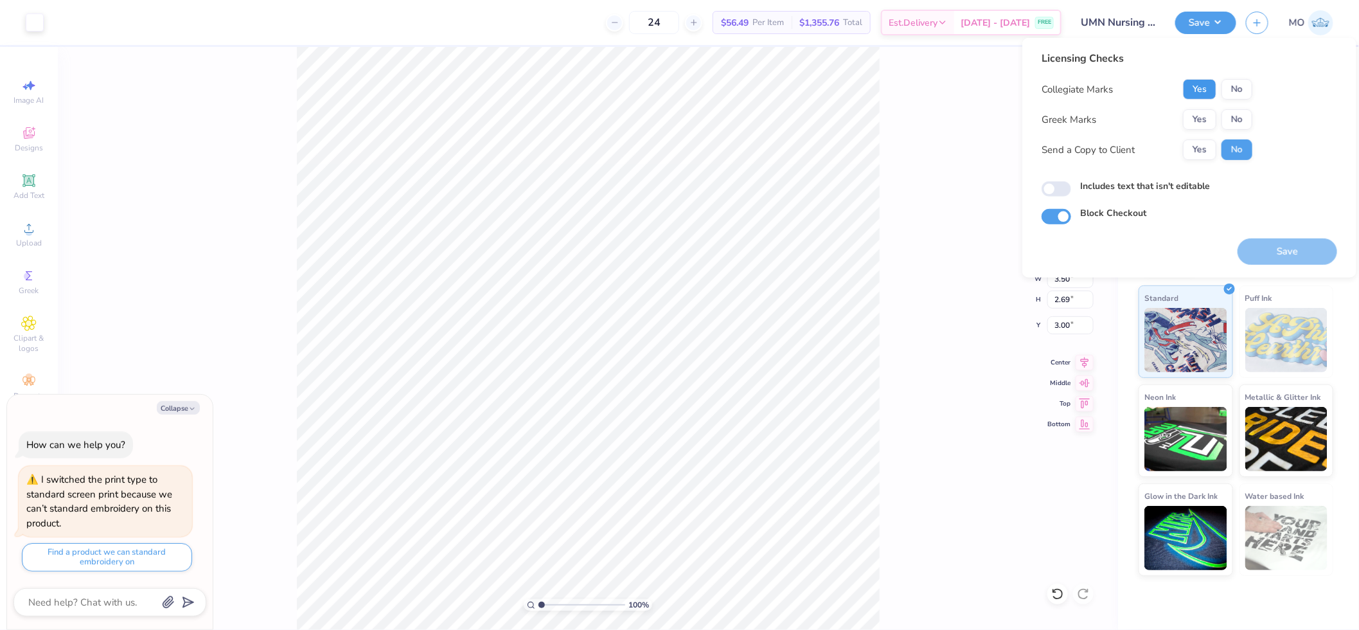
click at [1211, 90] on button "Yes" at bounding box center [1199, 89] width 33 height 21
click at [1235, 116] on button "No" at bounding box center [1236, 119] width 31 height 21
type textarea "x"
click at [1065, 189] on input "Includes text that isn't editable" at bounding box center [1057, 188] width 30 height 15
checkbox input "true"
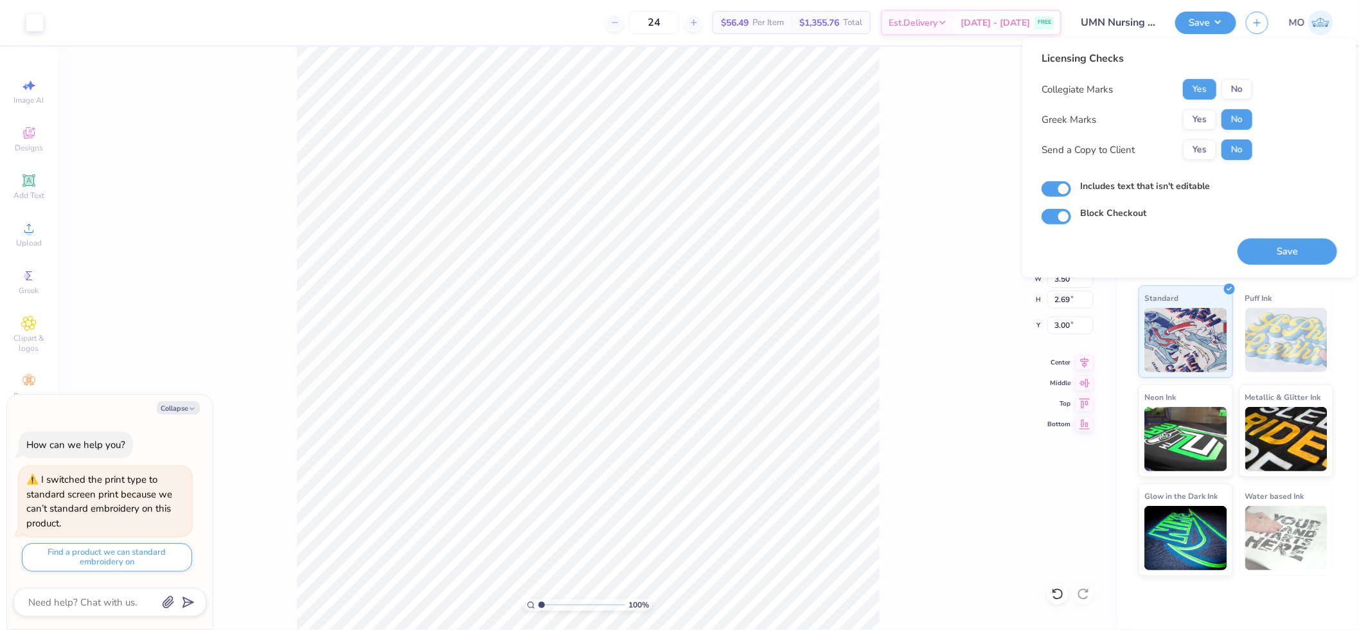
click at [918, 112] on div "100 % Back W 3.50 3.50 " H 2.69 2.69 " Y 3.00 3.00 " Center Middle Top Bottom" at bounding box center [588, 338] width 1060 height 583
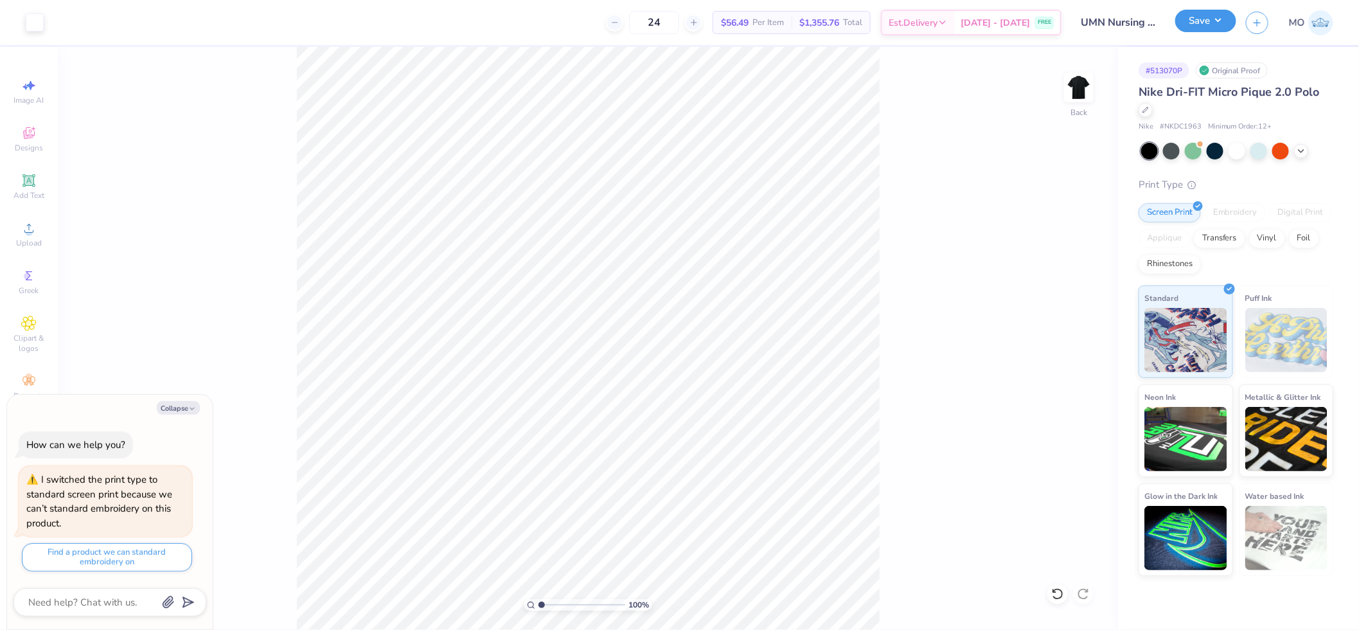
click at [1198, 22] on button "Save" at bounding box center [1205, 21] width 61 height 22
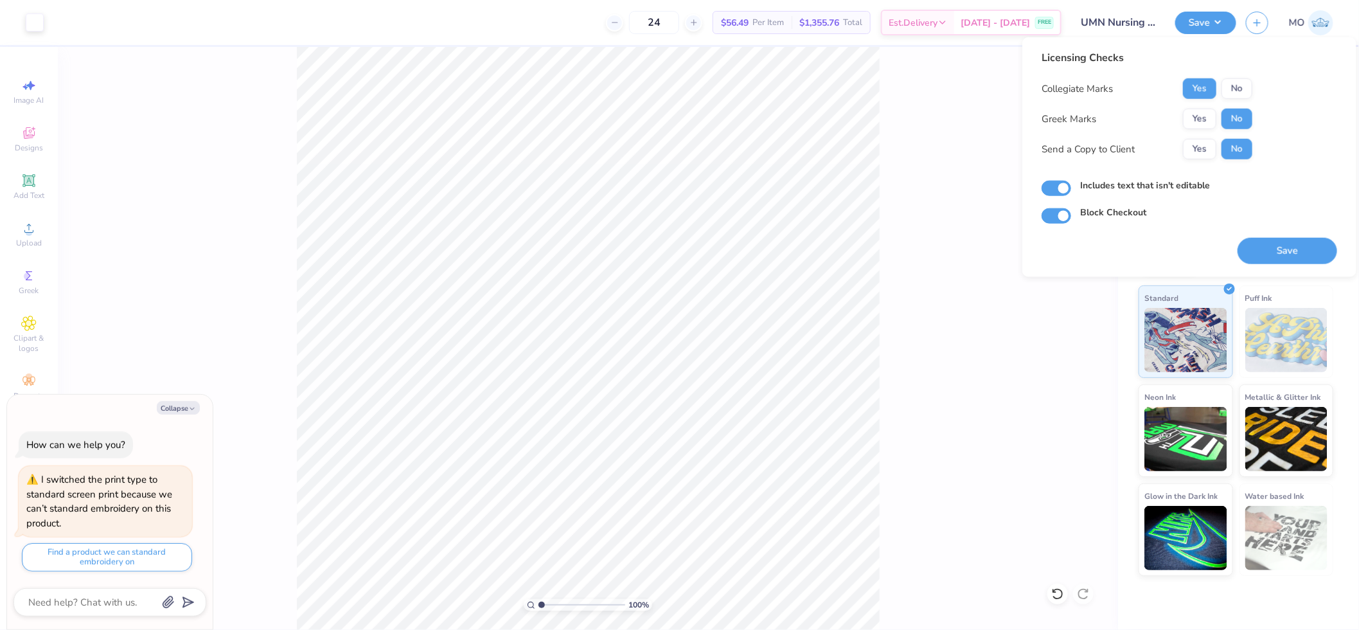
click at [1345, 332] on div "# 513070P Original Proof Nike Dri-FIT Micro Pique 2.0 Polo Nike # NKDC1963 Mini…" at bounding box center [1238, 311] width 241 height 529
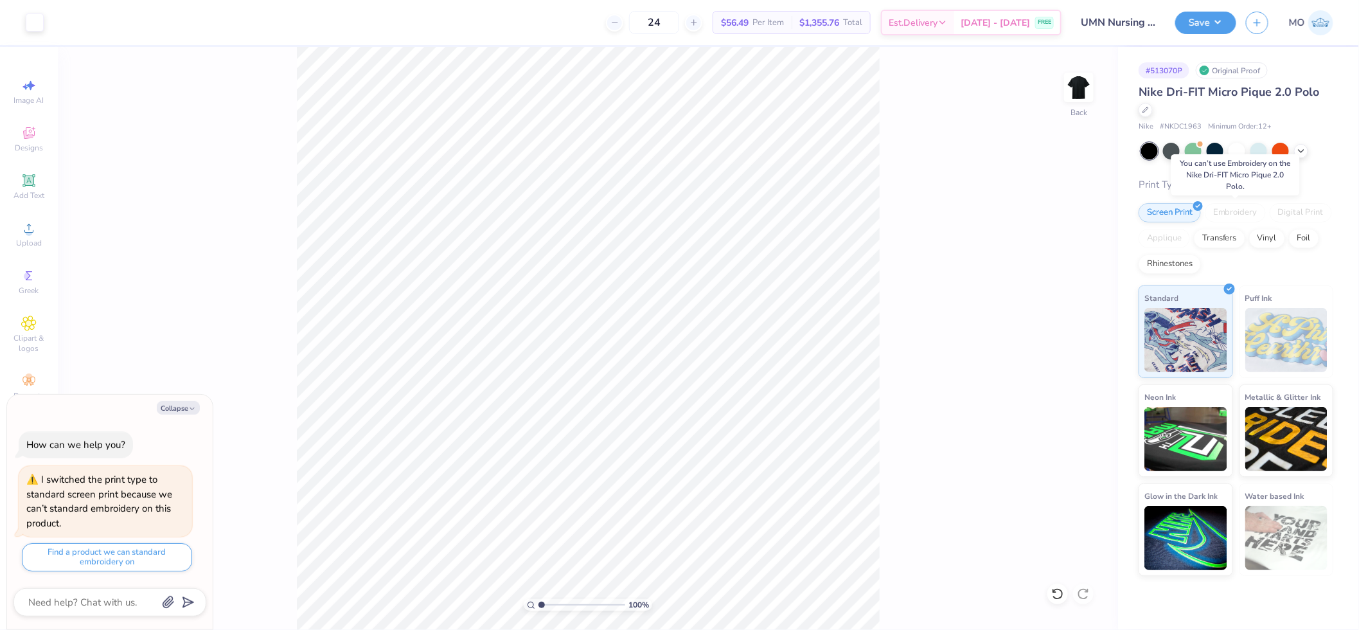
click at [1242, 211] on div "Embroidery" at bounding box center [1235, 212] width 61 height 19
click at [1148, 108] on icon at bounding box center [1145, 108] width 6 height 6
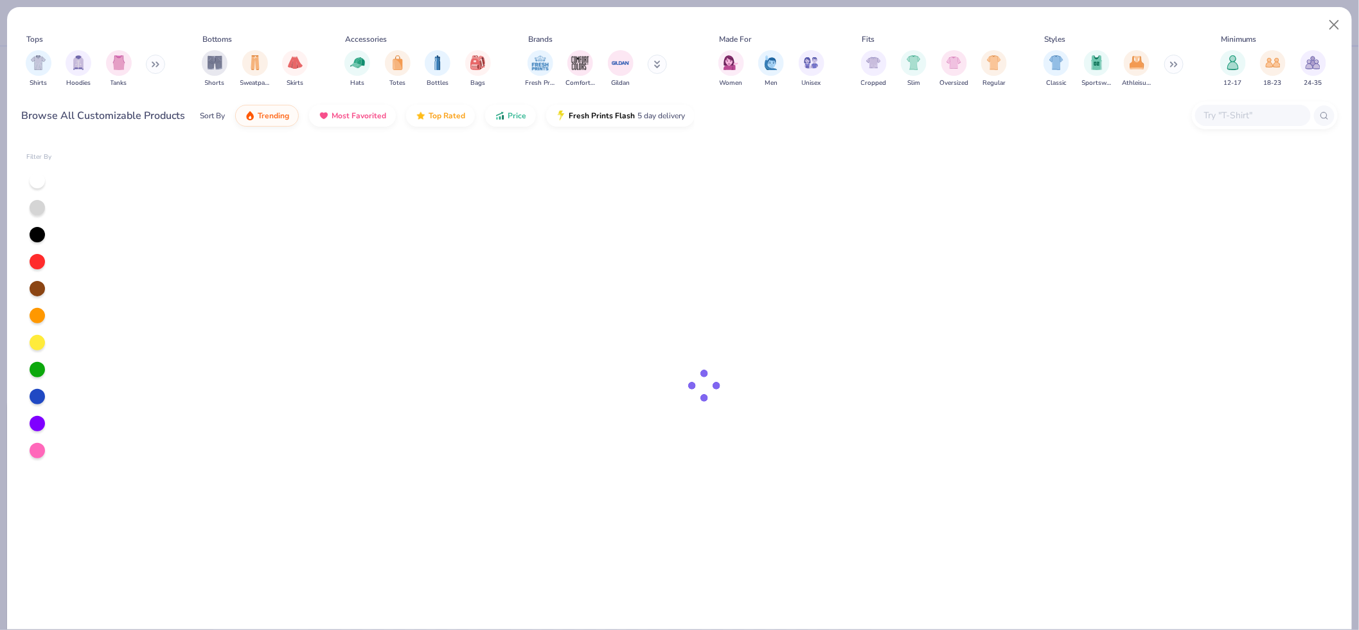
click at [1238, 120] on input "text" at bounding box center [1252, 115] width 99 height 15
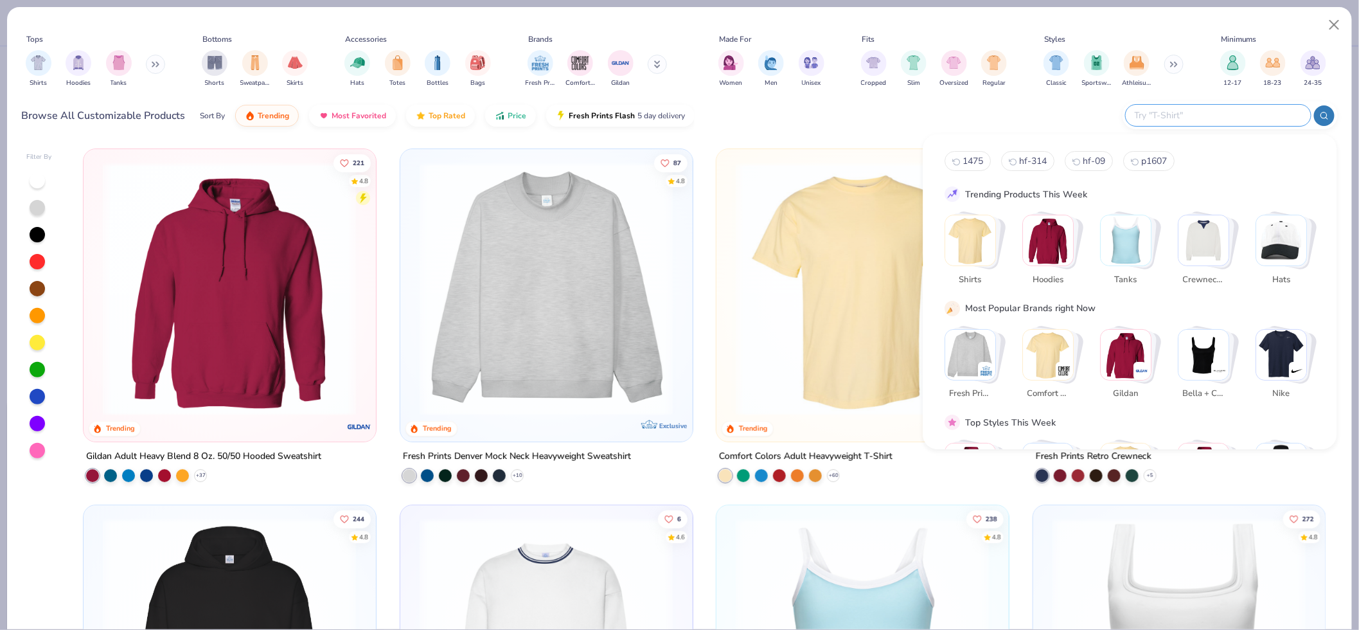
type textarea "x"
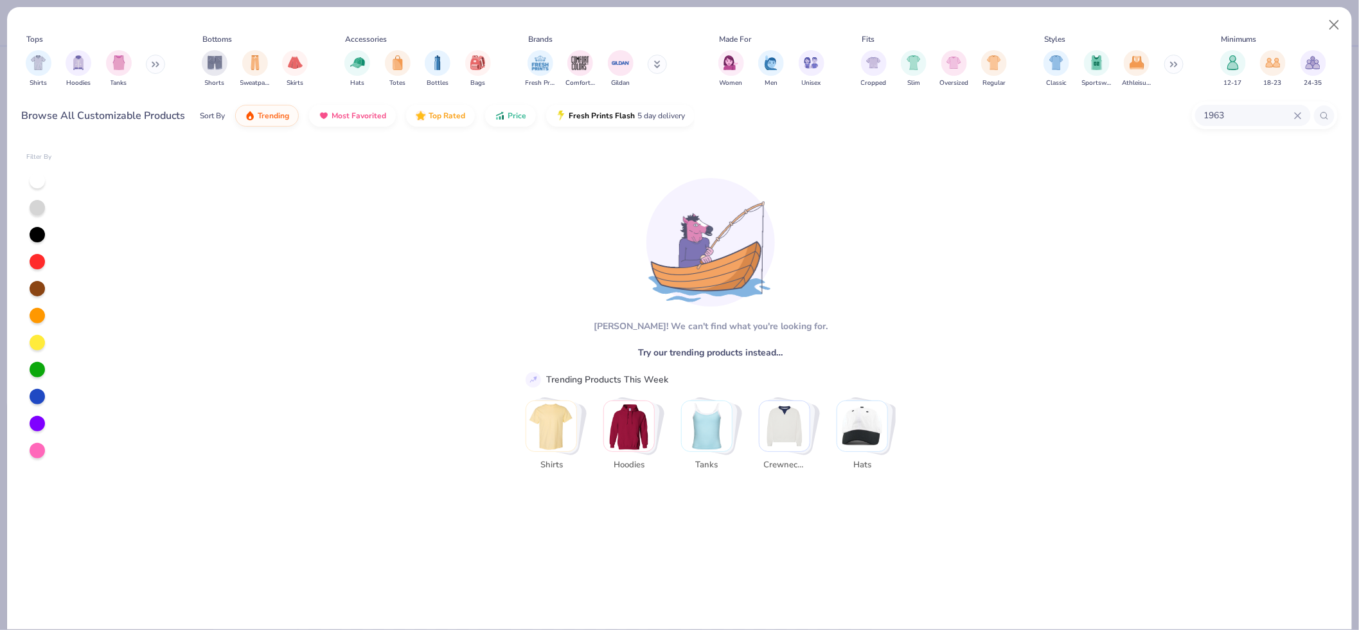
click at [1256, 109] on input "1963" at bounding box center [1248, 115] width 91 height 15
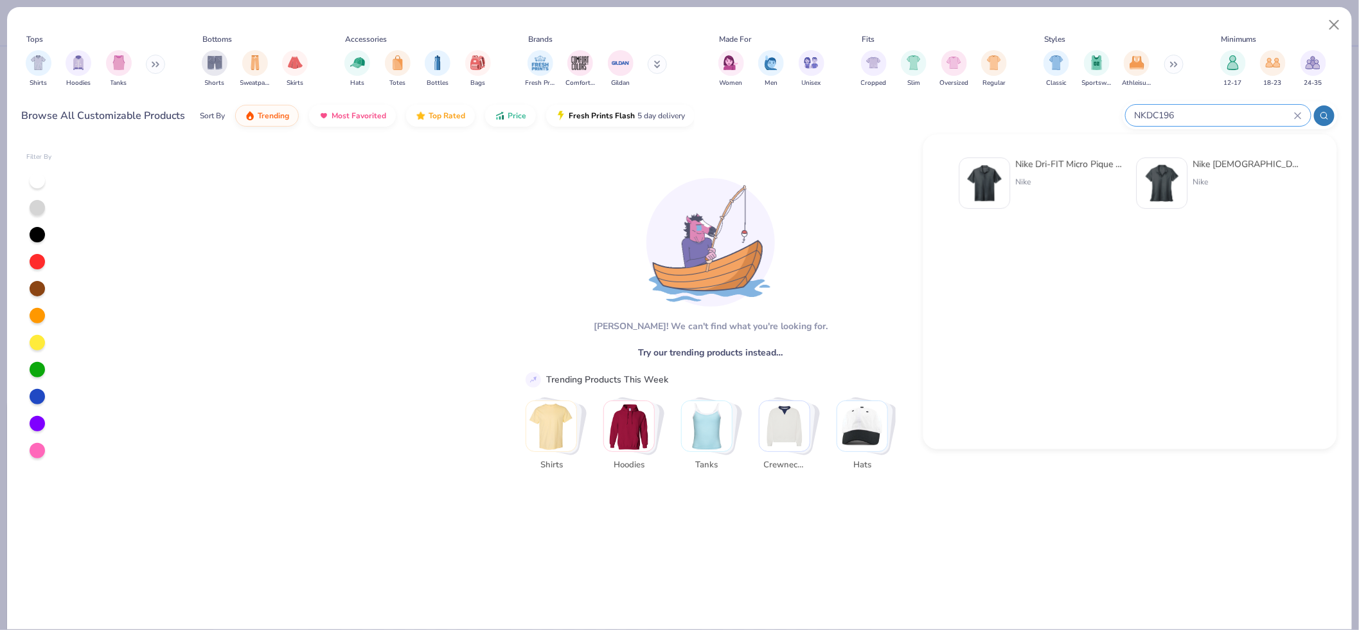
paste input "3"
type input "NKDC1963"
click at [1043, 191] on div "Nike Dri-FIT Micro Pique 2.0 Polo Nike" at bounding box center [1070, 182] width 108 height 51
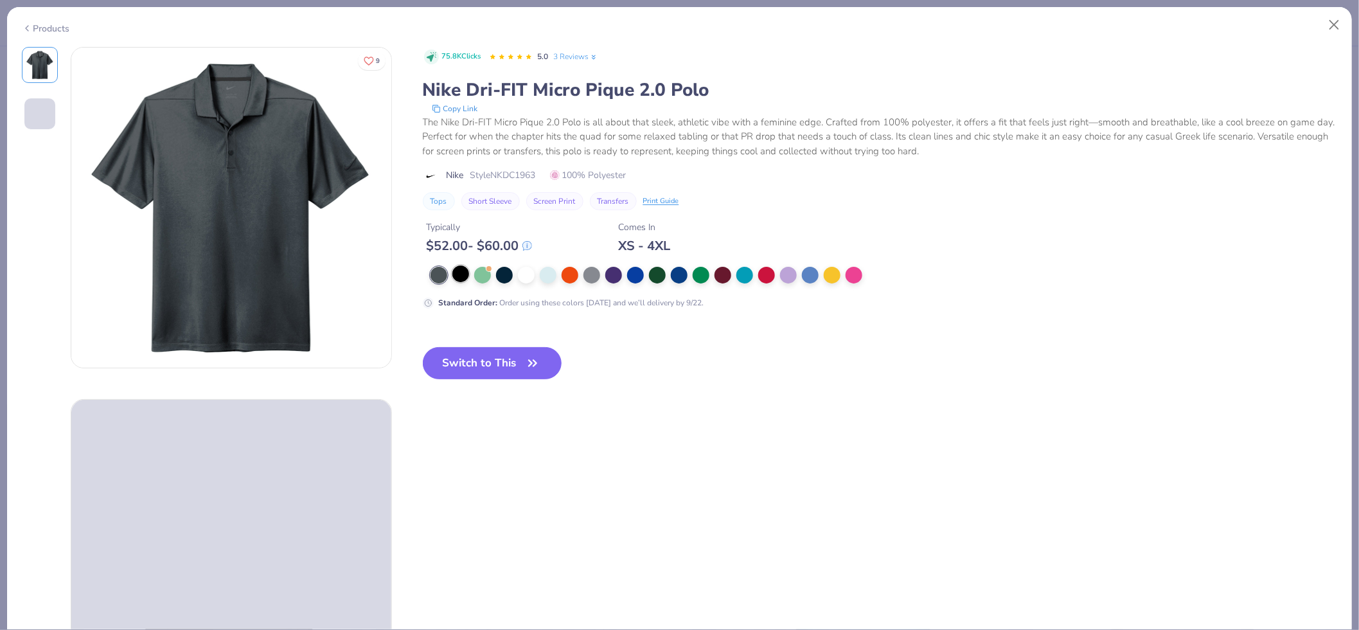
click at [464, 274] on div at bounding box center [460, 273] width 17 height 17
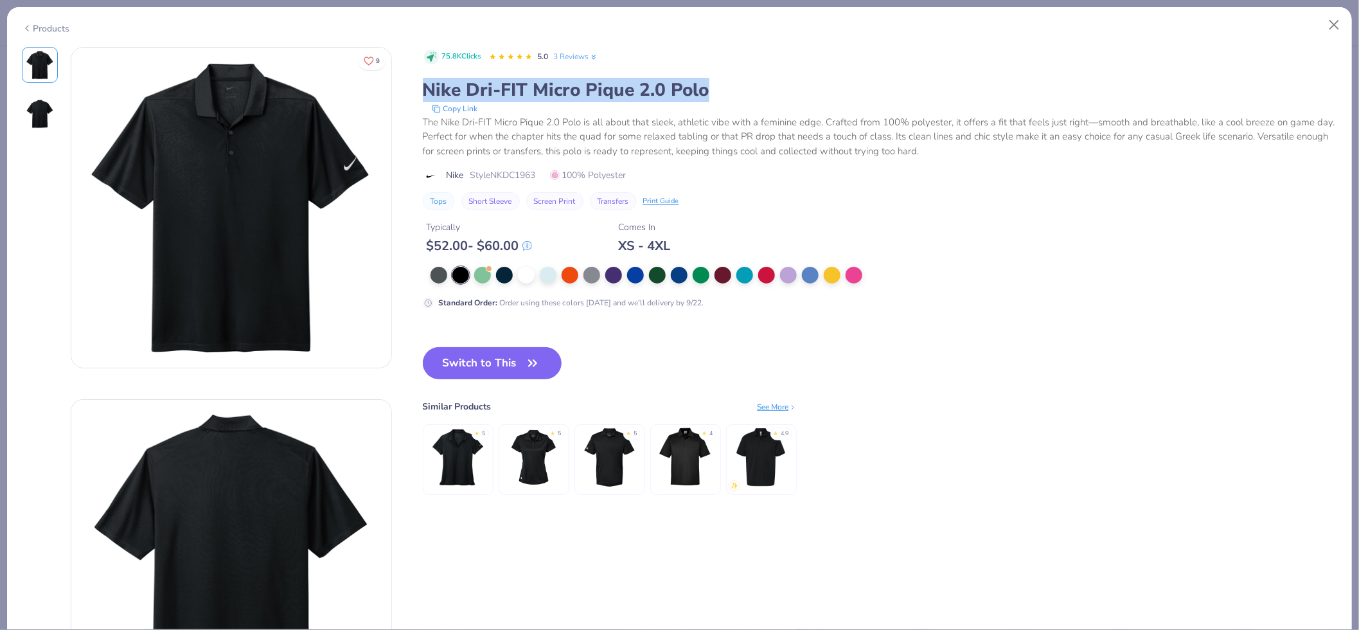
drag, startPoint x: 725, startPoint y: 90, endPoint x: 418, endPoint y: 85, distance: 306.5
click at [418, 85] on div "9 75.8K Clicks 5.0 3 Reviews Nike Dri-FIT Micro Pique 2.0 Polo Copy Link The Ni…" at bounding box center [680, 383] width 1316 height 673
copy div "Nike Dri-FIT Micro Pique 2.0 Polo"
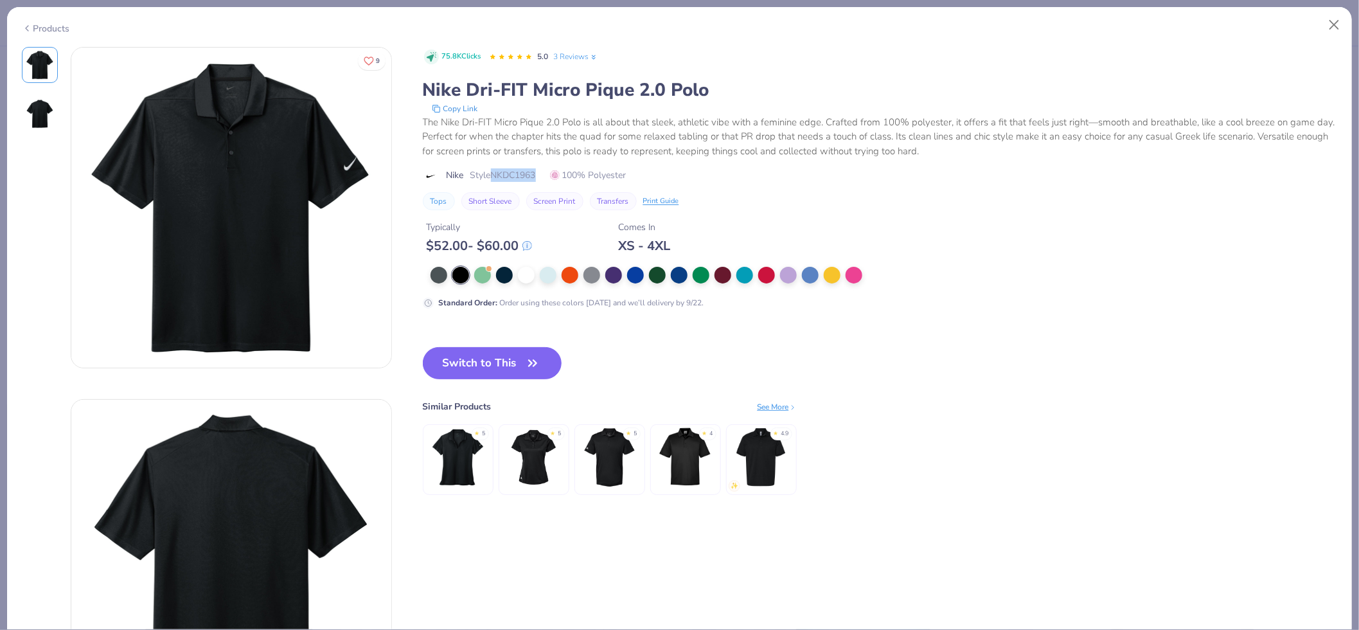
drag, startPoint x: 542, startPoint y: 176, endPoint x: 496, endPoint y: 174, distance: 46.3
click at [496, 174] on div "Nike Style NKDC1963 100% Polyester" at bounding box center [880, 174] width 915 height 13
copy span "NKDC1963"
type textarea "x"
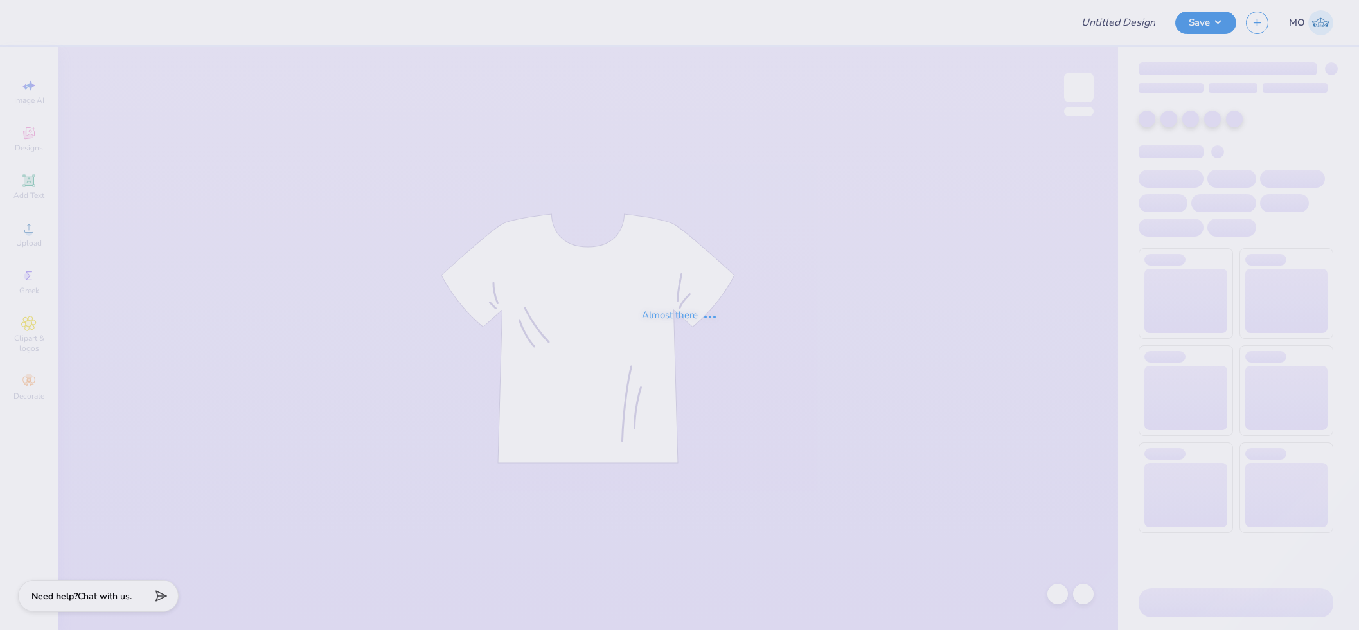
type input "UMN Nursing Draft!"
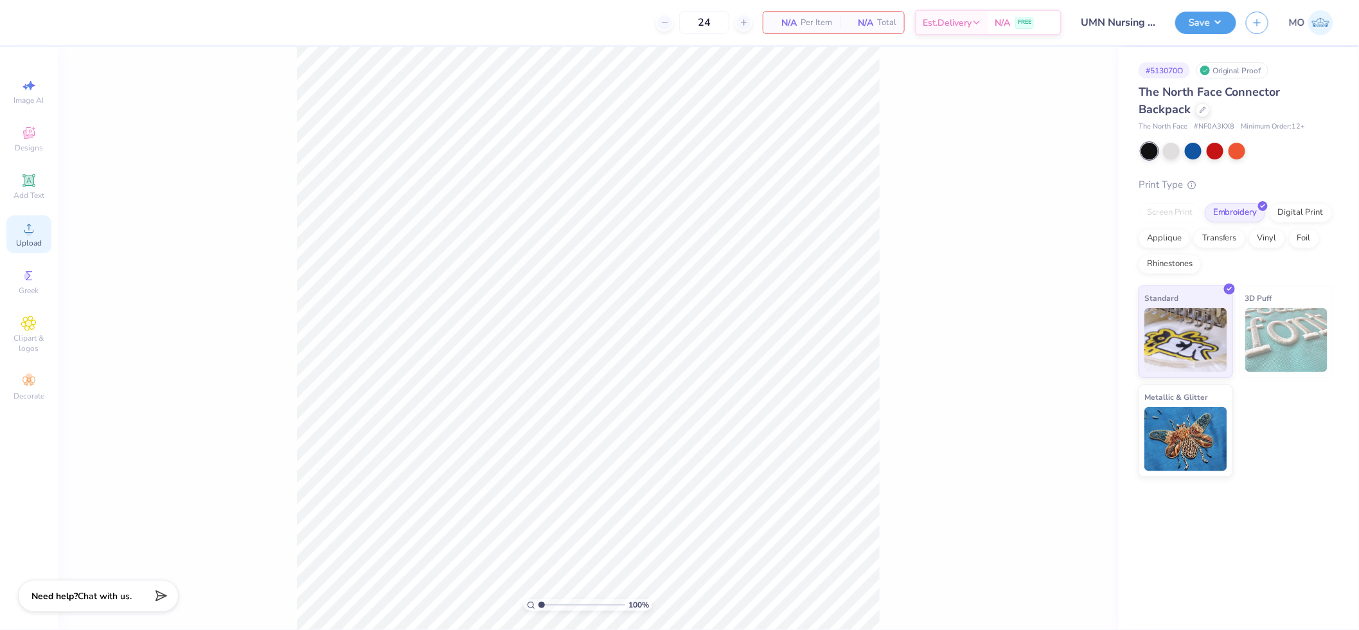
click at [30, 227] on icon at bounding box center [28, 227] width 15 height 15
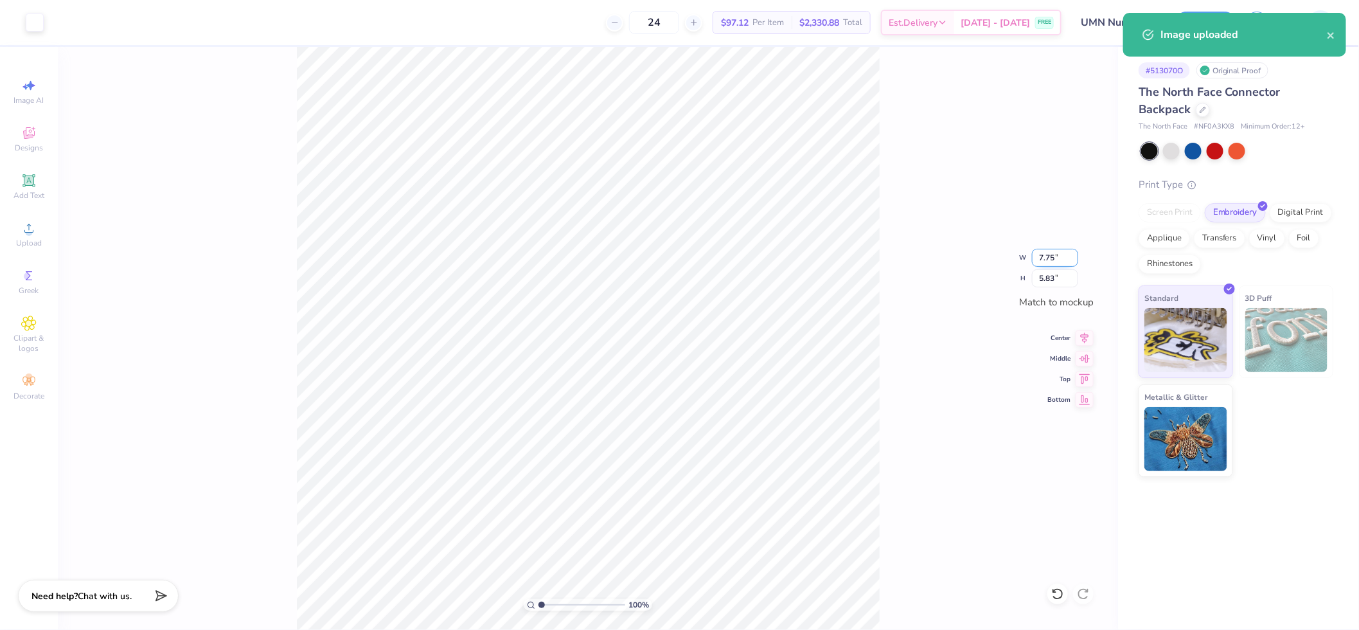
click at [1058, 264] on input "7.75" at bounding box center [1055, 258] width 46 height 18
type input "3.50"
type input "2.63"
click at [1084, 335] on icon at bounding box center [1085, 336] width 8 height 11
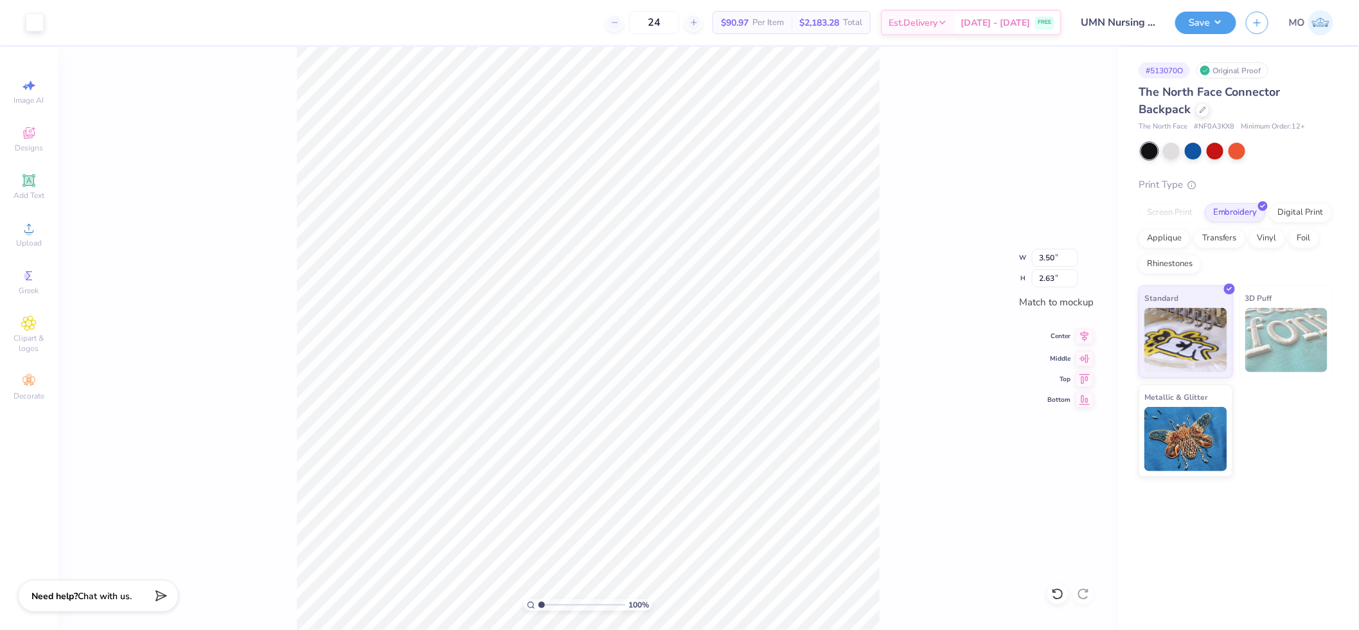
click at [1087, 337] on icon at bounding box center [1085, 336] width 8 height 11
click at [33, 238] on span "Upload" at bounding box center [29, 243] width 26 height 10
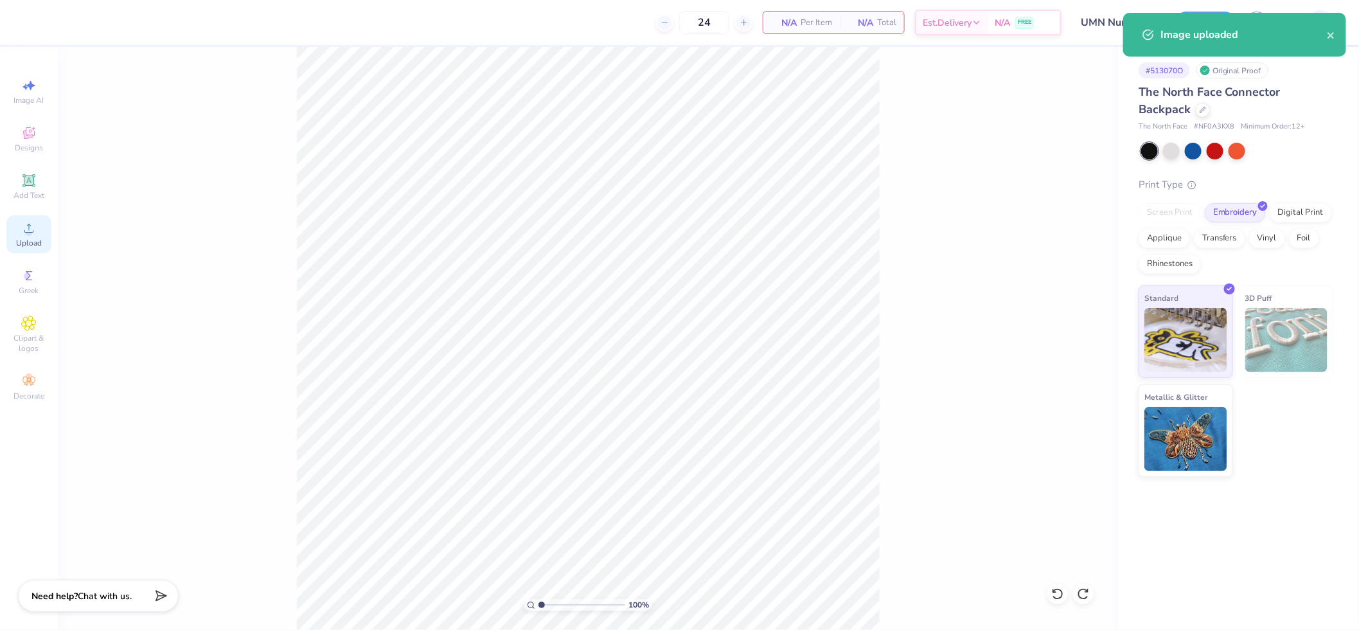
click at [22, 231] on icon at bounding box center [28, 227] width 15 height 15
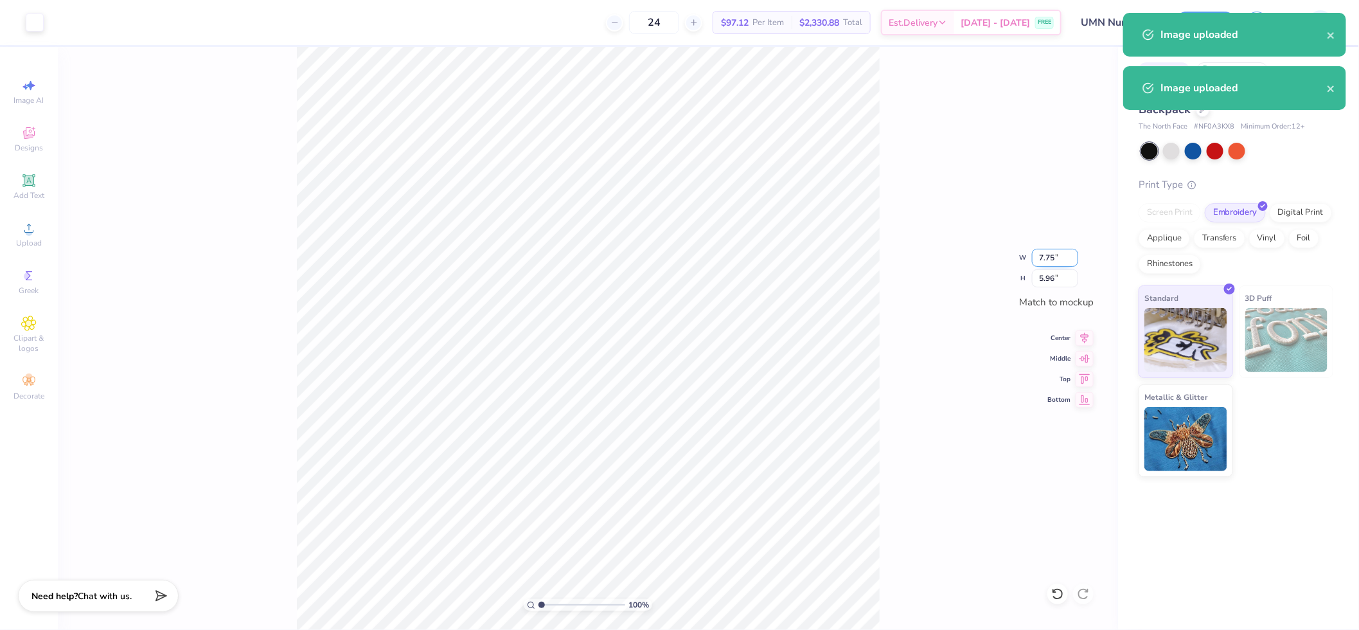
click at [1058, 260] on input "7.75" at bounding box center [1055, 258] width 46 height 18
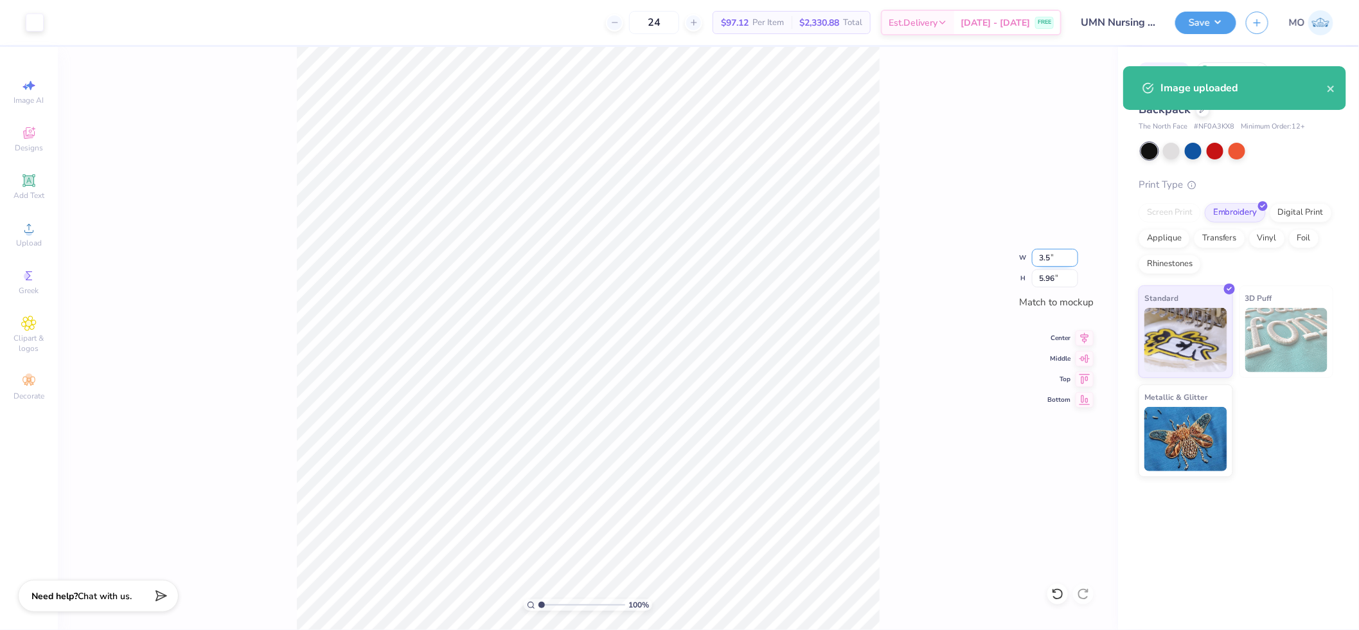
type input "3.50"
type input "2.69"
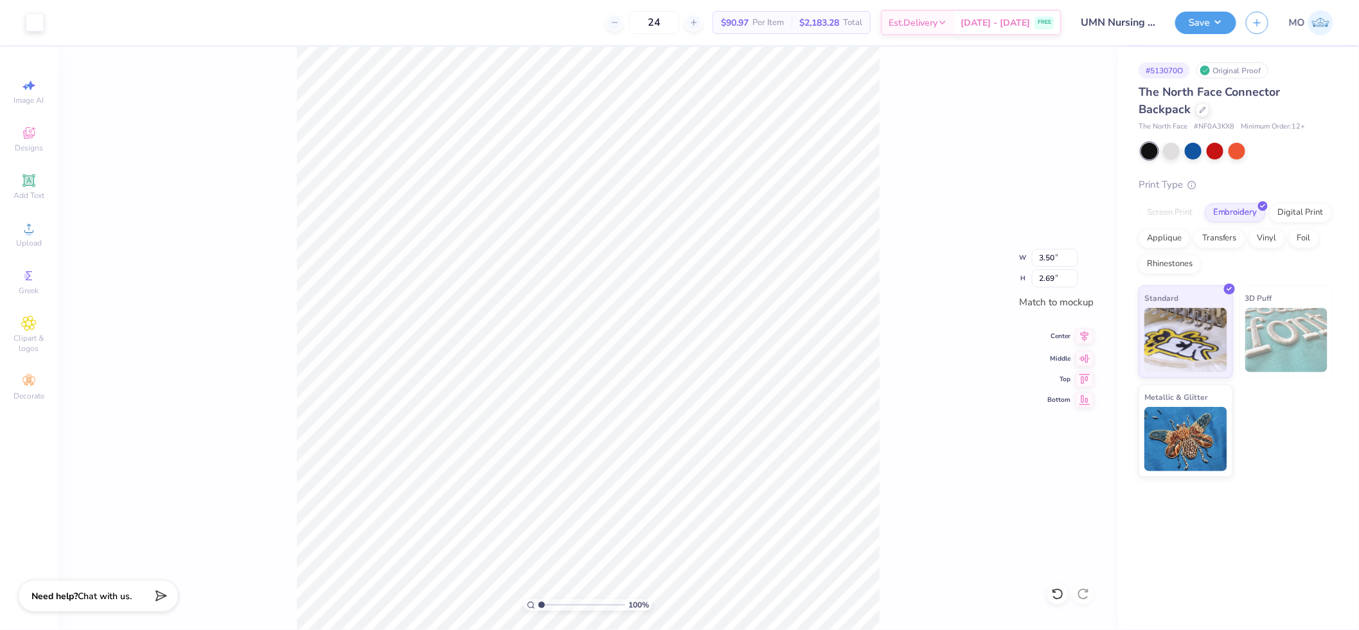
click at [1085, 337] on icon at bounding box center [1085, 336] width 8 height 11
drag, startPoint x: 549, startPoint y: 602, endPoint x: 583, endPoint y: 601, distance: 33.4
click at [583, 601] on input "range" at bounding box center [581, 605] width 87 height 12
drag, startPoint x: 583, startPoint y: 608, endPoint x: 483, endPoint y: 604, distance: 100.3
type input "1"
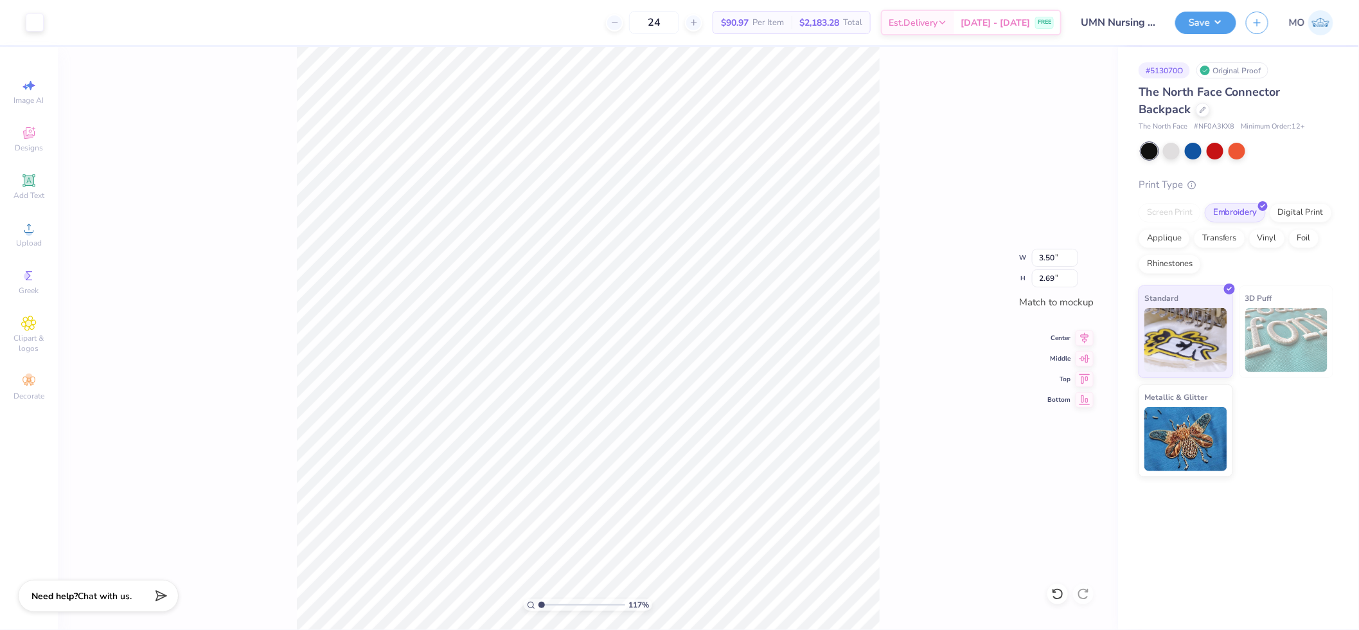
click at [538, 604] on input "range" at bounding box center [581, 605] width 87 height 12
click at [1209, 27] on button "Save" at bounding box center [1205, 21] width 61 height 22
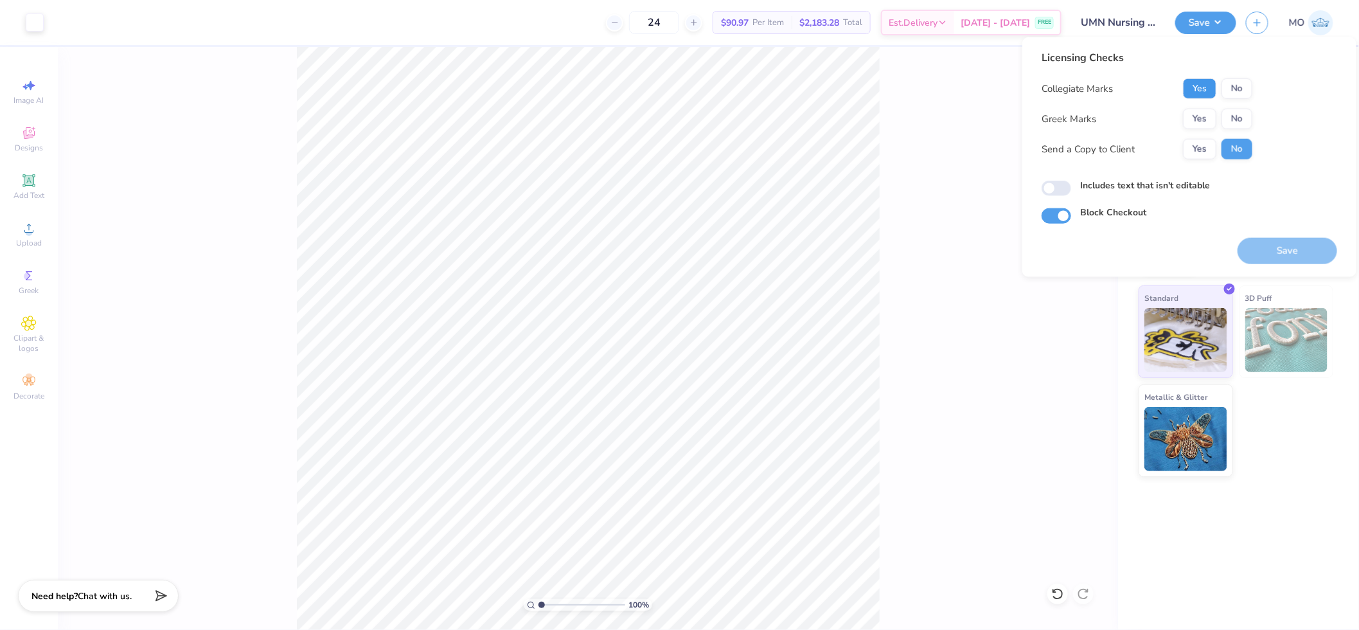
click at [1200, 91] on button "Yes" at bounding box center [1199, 88] width 33 height 21
click at [1234, 116] on button "No" at bounding box center [1236, 119] width 31 height 21
click at [1056, 183] on input "Includes text that isn't editable" at bounding box center [1057, 188] width 30 height 15
checkbox input "true"
click at [1335, 470] on div "# 513070O Original Proof The North Face Connector Backpack The North Face # NF0…" at bounding box center [1238, 262] width 241 height 430
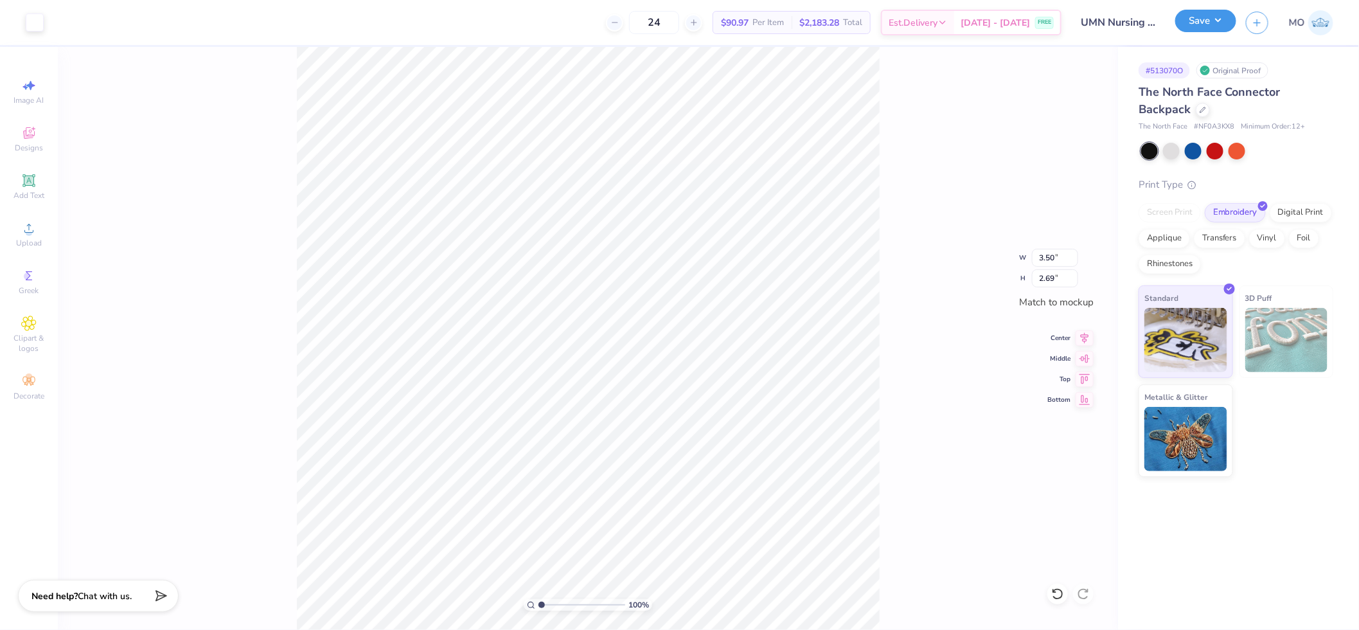
click at [1200, 24] on button "Save" at bounding box center [1205, 21] width 61 height 22
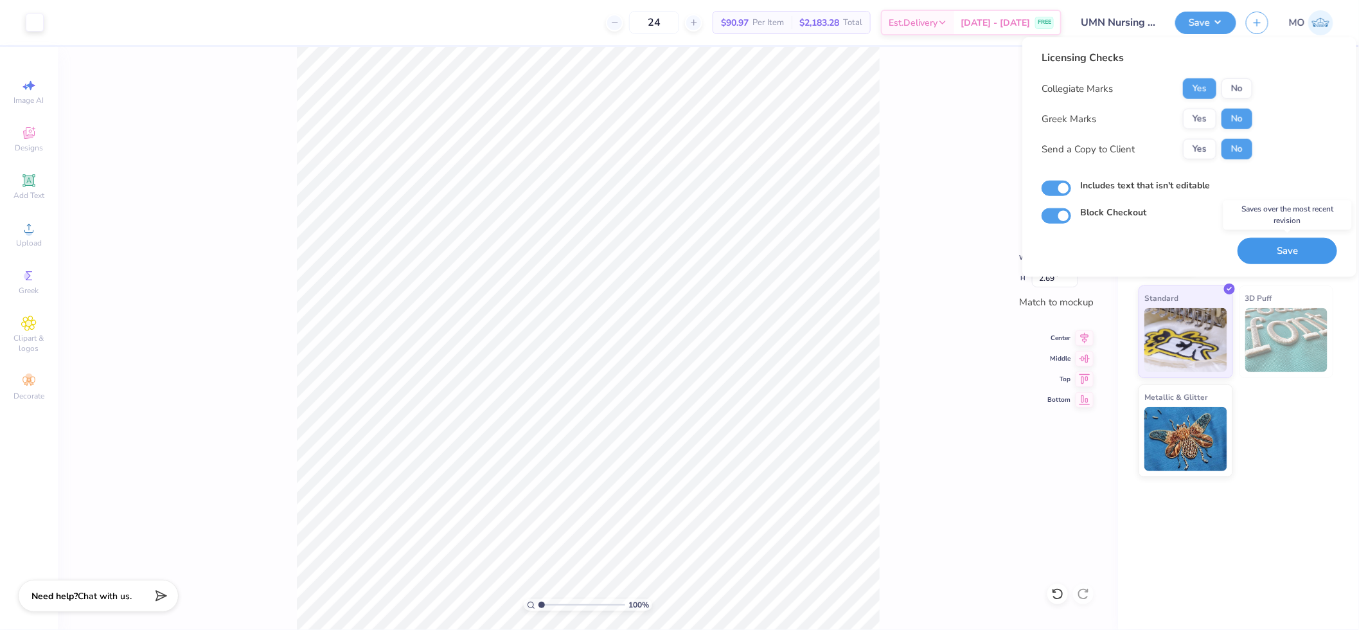
click at [1290, 245] on button "Save" at bounding box center [1288, 251] width 100 height 26
click at [1205, 152] on button "Yes" at bounding box center [1199, 149] width 33 height 21
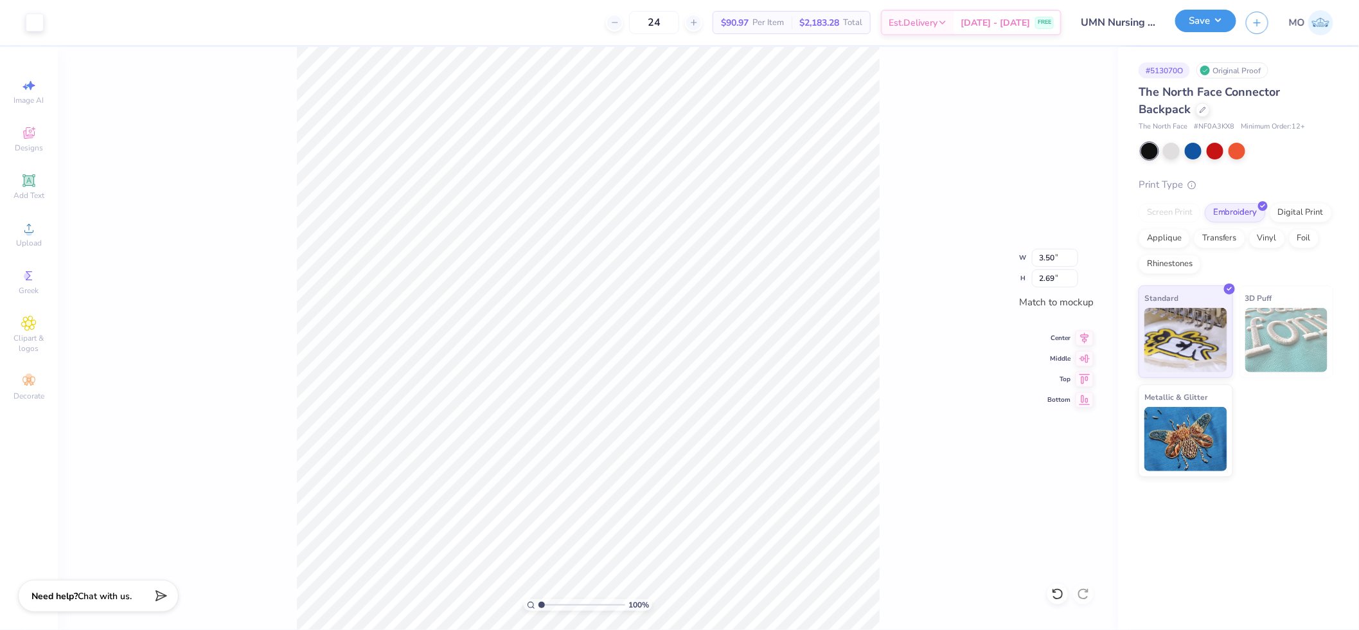
click at [1198, 21] on button "Save" at bounding box center [1205, 21] width 61 height 22
